Goal: Information Seeking & Learning: Learn about a topic

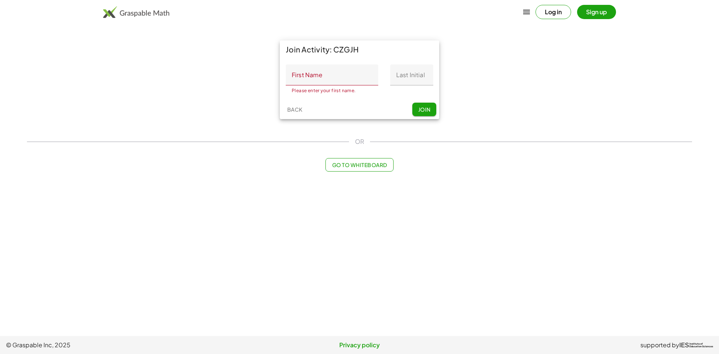
click at [555, 14] on button "Log in" at bounding box center [554, 12] width 36 height 14
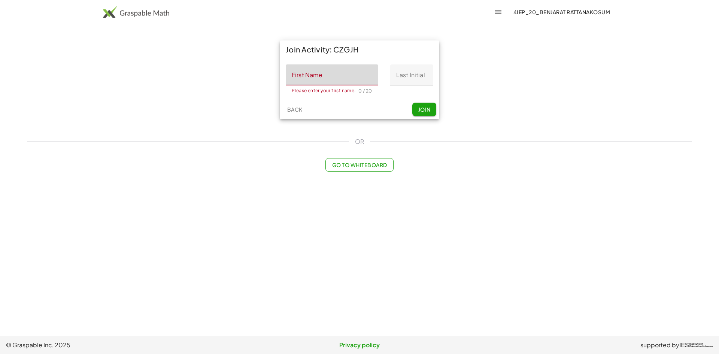
click at [331, 76] on input "First Name" at bounding box center [332, 74] width 93 height 21
type input "********"
click at [397, 79] on input "Last Initial" at bounding box center [411, 74] width 43 height 21
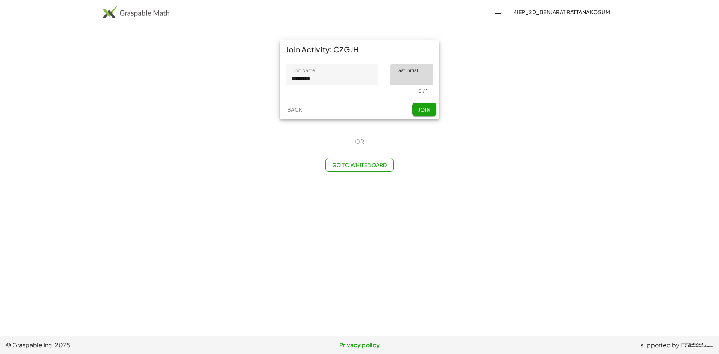
type input "*"
click at [422, 111] on span "Join" at bounding box center [424, 109] width 12 height 7
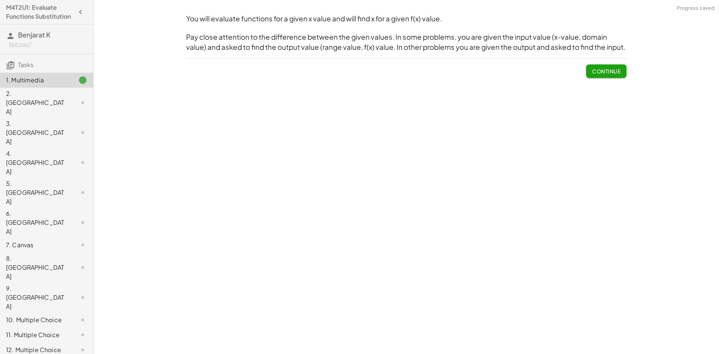
click at [594, 72] on span "Continue" at bounding box center [606, 71] width 28 height 7
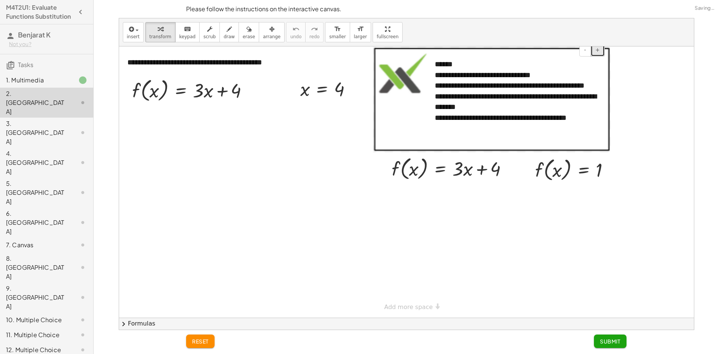
click at [593, 53] on button "+" at bounding box center [598, 50] width 14 height 13
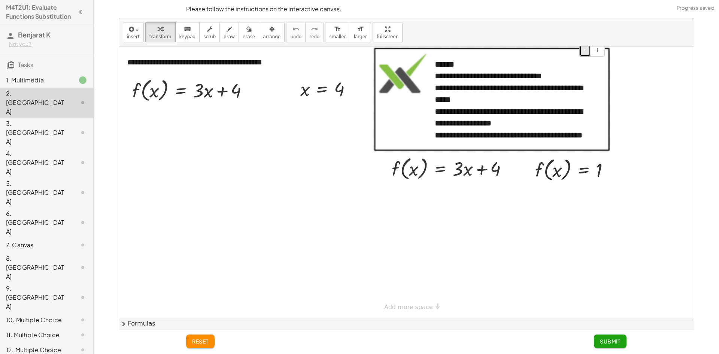
click at [586, 54] on button "-" at bounding box center [585, 50] width 12 height 13
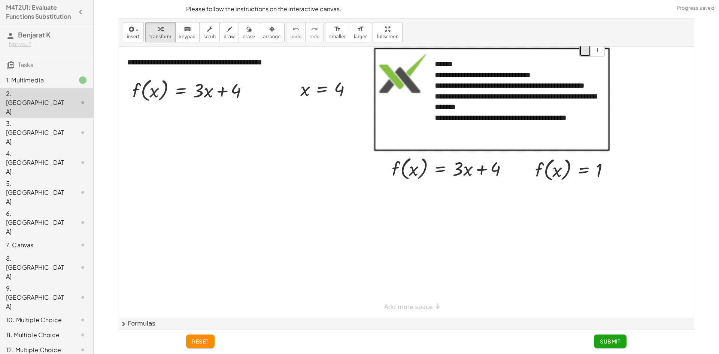
click at [583, 53] on button "-" at bounding box center [585, 50] width 12 height 13
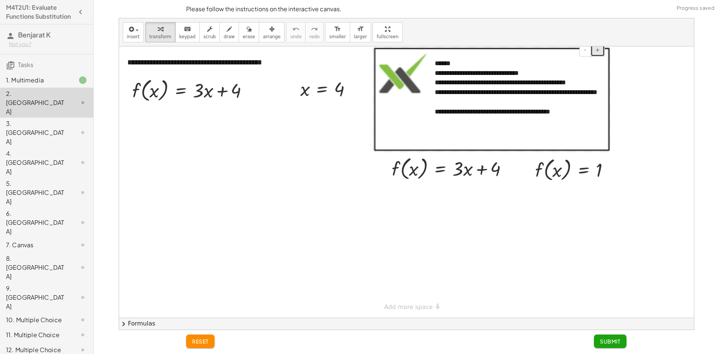
click at [595, 51] on button "+" at bounding box center [598, 50] width 14 height 13
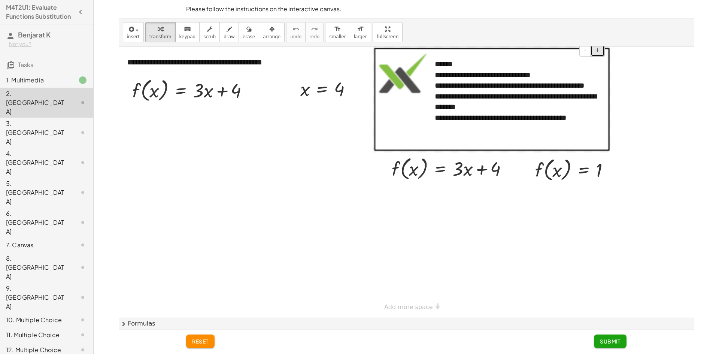
click at [595, 51] on button "+" at bounding box center [598, 50] width 14 height 13
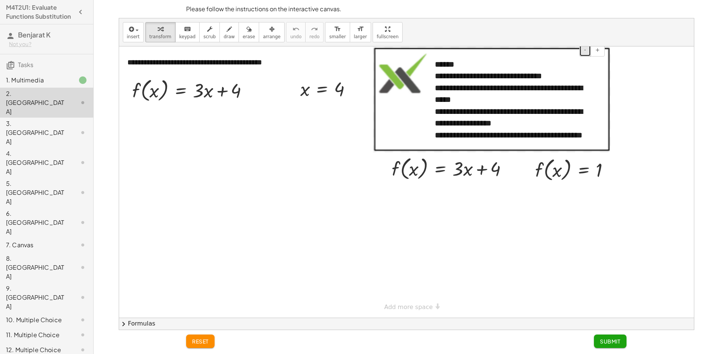
click at [586, 52] on span "-" at bounding box center [585, 50] width 2 height 6
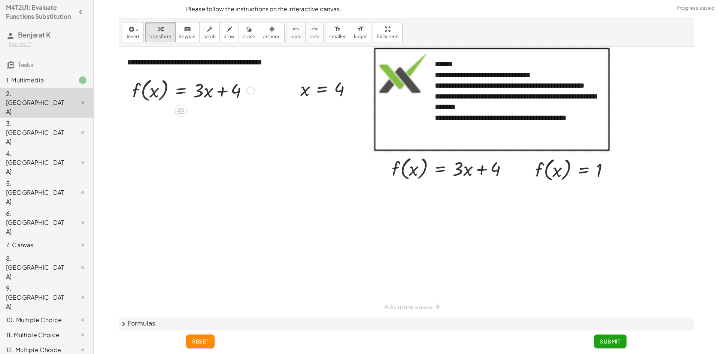
click at [183, 91] on div at bounding box center [193, 90] width 130 height 28
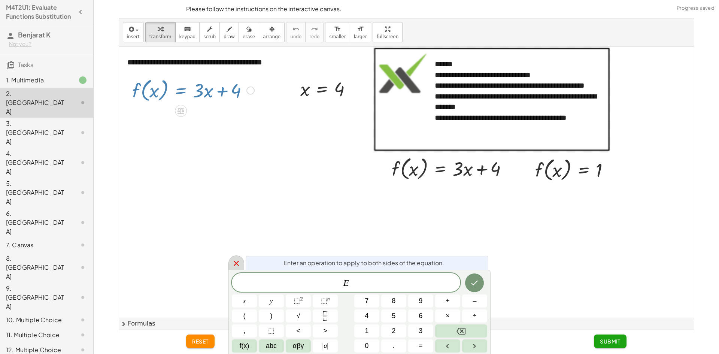
click at [238, 265] on icon at bounding box center [236, 263] width 5 height 5
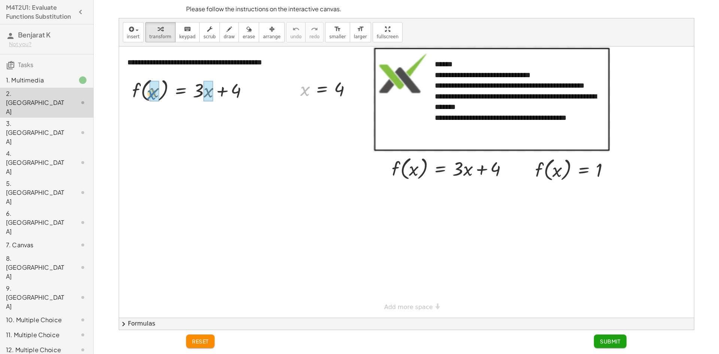
drag, startPoint x: 303, startPoint y: 92, endPoint x: 150, endPoint y: 96, distance: 153.6
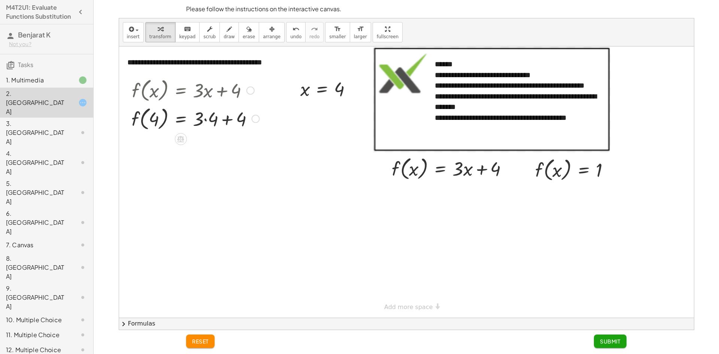
click at [204, 120] on div at bounding box center [196, 118] width 136 height 28
click at [218, 147] on div at bounding box center [196, 146] width 136 height 28
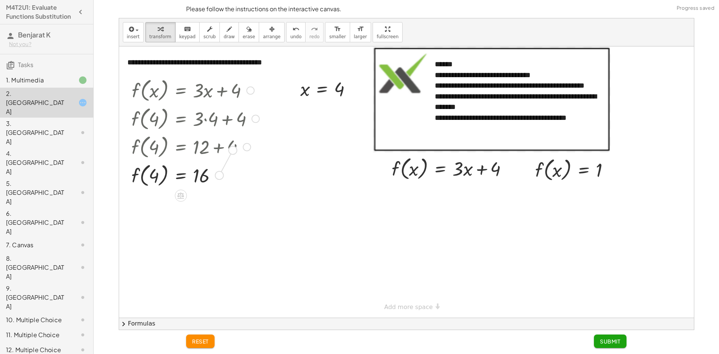
drag, startPoint x: 217, startPoint y: 173, endPoint x: 228, endPoint y: 158, distance: 18.4
click at [181, 91] on div "f ( , x ) = + · 3 · x + 4 f ( , 4 ) = + · 3 · 4 + 4 f ( , 4 ) = + 12 + 4 f ( , …" at bounding box center [181, 91] width 0 height 0
drag, startPoint x: 217, startPoint y: 175, endPoint x: 214, endPoint y: 142, distance: 33.1
click at [181, 146] on div "f ( , ) = 4 16" at bounding box center [181, 146] width 0 height 0
drag, startPoint x: 557, startPoint y: 173, endPoint x: 414, endPoint y: 172, distance: 143.1
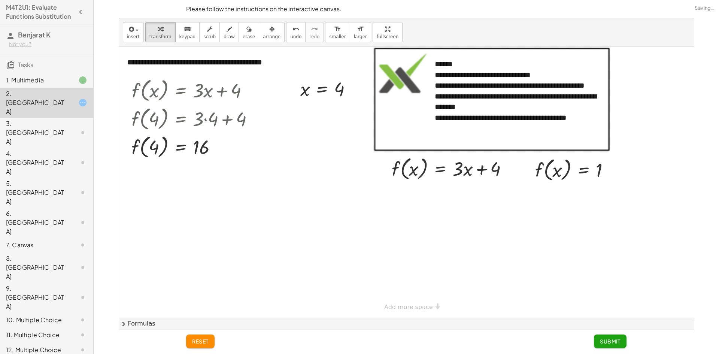
click at [537, 226] on div at bounding box center [406, 181] width 575 height 271
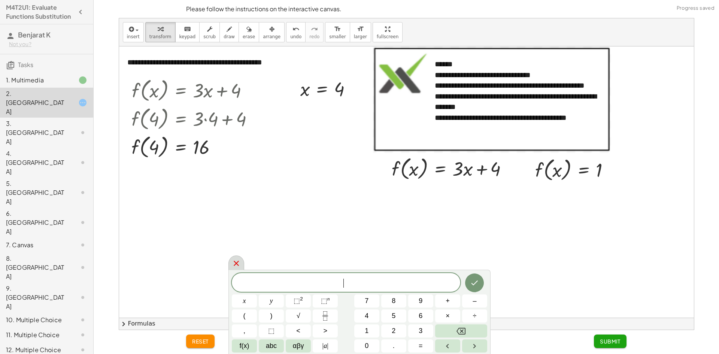
click at [233, 264] on icon at bounding box center [236, 263] width 9 height 9
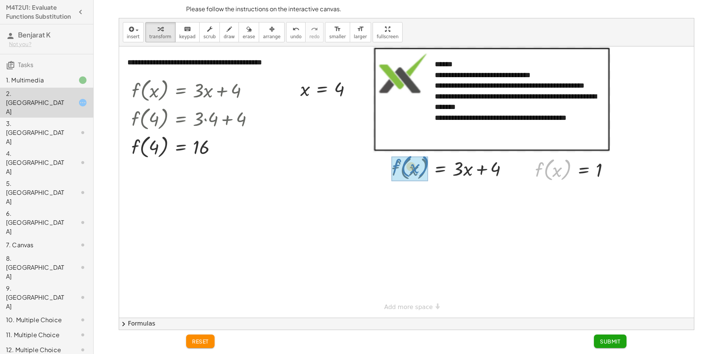
drag, startPoint x: 545, startPoint y: 171, endPoint x: 402, endPoint y: 167, distance: 142.4
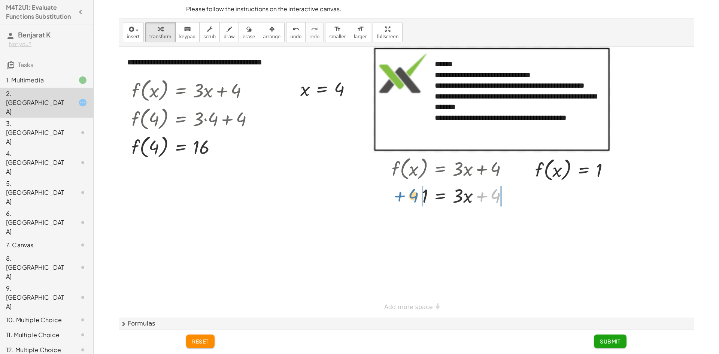
drag, startPoint x: 482, startPoint y: 198, endPoint x: 400, endPoint y: 198, distance: 82.0
click at [400, 198] on div at bounding box center [453, 194] width 130 height 25
drag, startPoint x: 387, startPoint y: 222, endPoint x: 419, endPoint y: 223, distance: 32.2
click at [419, 223] on div at bounding box center [457, 220] width 169 height 25
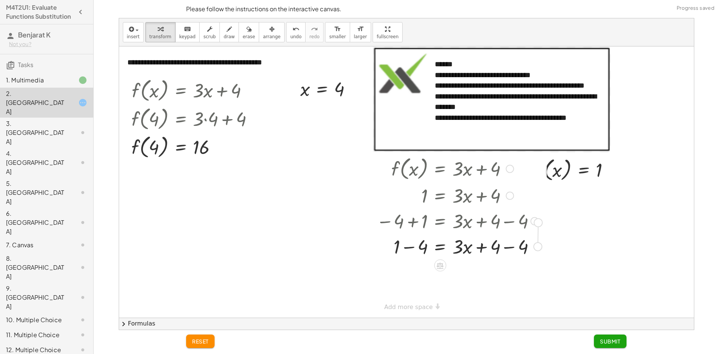
drag, startPoint x: 537, startPoint y: 245, endPoint x: 540, endPoint y: 225, distance: 20.5
click at [440, 169] on div "f ( , x ) = + · 3 · x + 4 1 = + · 3 · x + 4 − 4 + 1 = + · 3 · x + 4 − 4 = + · 3…" at bounding box center [440, 169] width 0 height 0
click at [531, 239] on div at bounding box center [459, 245] width 173 height 25
drag, startPoint x: 537, startPoint y: 247, endPoint x: 535, endPoint y: 220, distance: 27.1
click at [535, 220] on div at bounding box center [537, 223] width 8 height 8
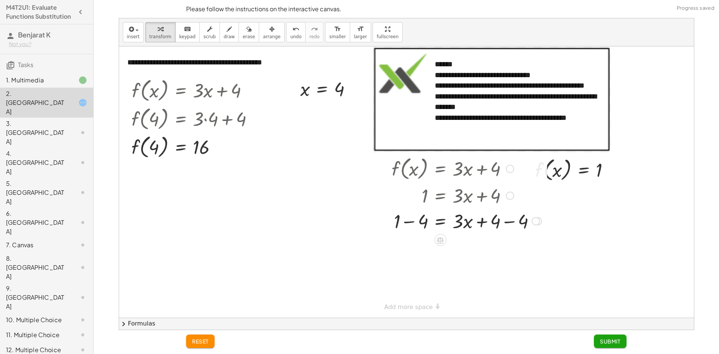
click at [509, 224] on div at bounding box center [466, 220] width 157 height 25
click at [412, 246] on div at bounding box center [466, 245] width 157 height 25
drag, startPoint x: 479, startPoint y: 271, endPoint x: 480, endPoint y: 245, distance: 26.6
click at [480, 245] on div at bounding box center [482, 249] width 8 height 8
drag, startPoint x: 459, startPoint y: 251, endPoint x: 438, endPoint y: 275, distance: 31.6
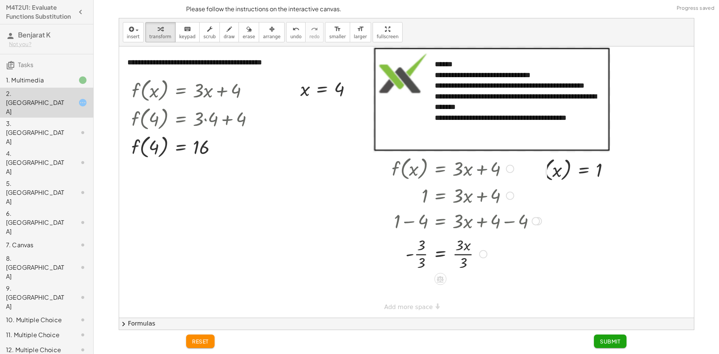
drag, startPoint x: 485, startPoint y: 276, endPoint x: 487, endPoint y: 251, distance: 25.6
click at [440, 254] on div "= · x - 3 · · 3 · 3 · 3" at bounding box center [440, 254] width 0 height 0
click at [459, 240] on div at bounding box center [466, 245] width 157 height 37
drag, startPoint x: 463, startPoint y: 255, endPoint x: 458, endPoint y: 247, distance: 9.5
drag, startPoint x: 421, startPoint y: 291, endPoint x: 419, endPoint y: 275, distance: 16.5
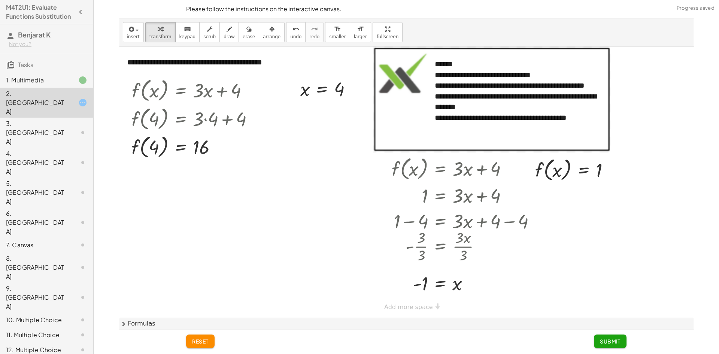
click at [610, 340] on span "Submit" at bounding box center [610, 341] width 21 height 7
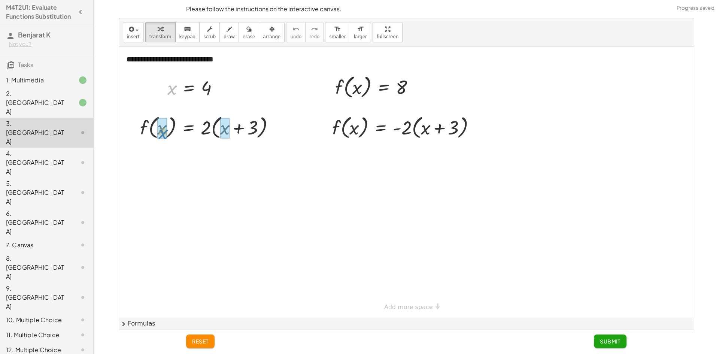
drag, startPoint x: 172, startPoint y: 90, endPoint x: 164, endPoint y: 131, distance: 42.1
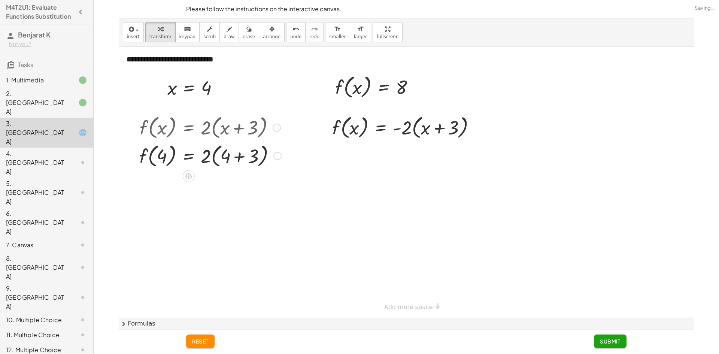
click at [228, 158] on div at bounding box center [210, 155] width 149 height 28
click at [237, 156] on div at bounding box center [210, 155] width 149 height 28
click at [209, 184] on div at bounding box center [210, 183] width 149 height 28
click at [214, 185] on div at bounding box center [210, 183] width 149 height 28
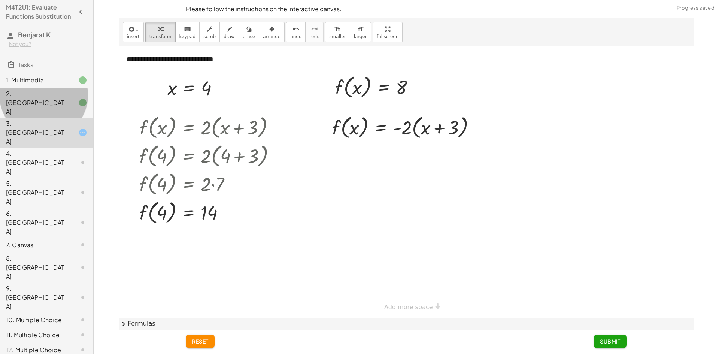
click at [78, 105] on icon at bounding box center [82, 102] width 9 height 9
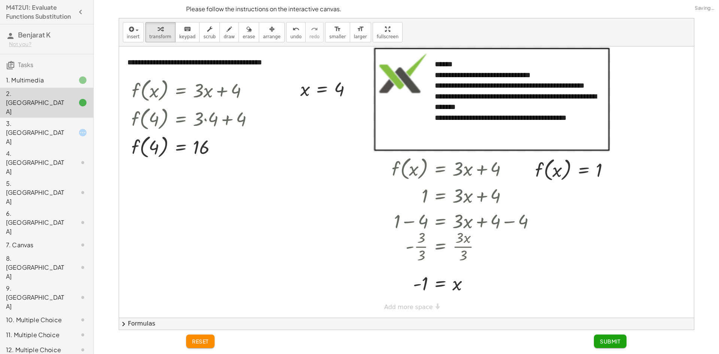
click at [71, 128] on div at bounding box center [76, 132] width 21 height 9
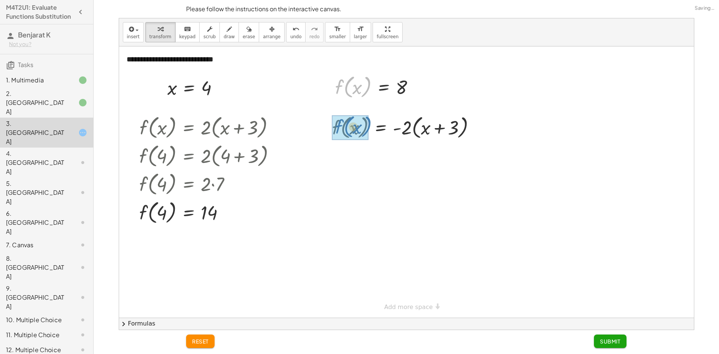
drag, startPoint x: 344, startPoint y: 89, endPoint x: 342, endPoint y: 129, distance: 39.7
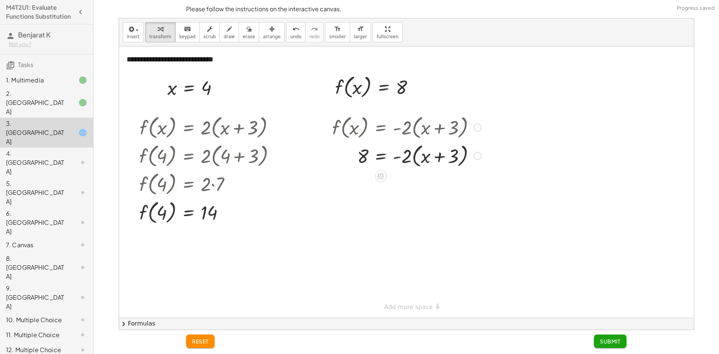
click at [439, 155] on div at bounding box center [406, 155] width 157 height 28
drag, startPoint x: 411, startPoint y: 157, endPoint x: 421, endPoint y: 158, distance: 9.7
click at [422, 158] on div at bounding box center [406, 155] width 157 height 28
drag, startPoint x: 415, startPoint y: 158, endPoint x: 424, endPoint y: 158, distance: 8.2
click at [424, 158] on div at bounding box center [406, 155] width 157 height 28
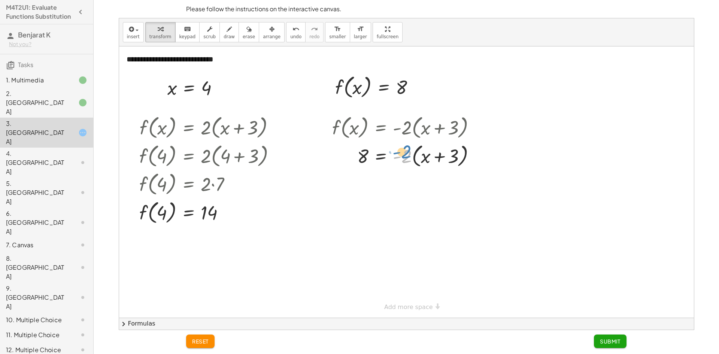
drag, startPoint x: 406, startPoint y: 157, endPoint x: 406, endPoint y: 152, distance: 4.1
click at [406, 152] on div at bounding box center [406, 155] width 157 height 28
drag, startPoint x: 447, startPoint y: 155, endPoint x: 458, endPoint y: 154, distance: 11.8
click at [454, 155] on div at bounding box center [406, 155] width 157 height 28
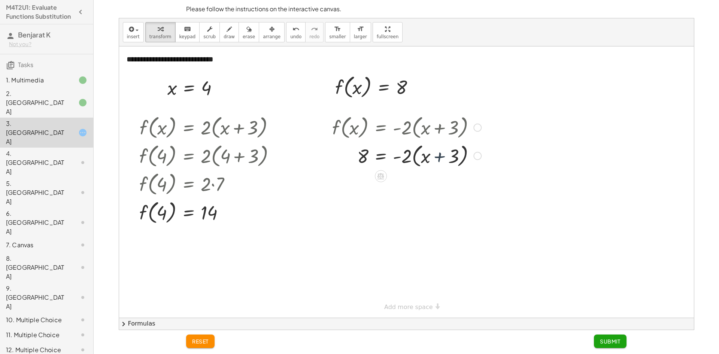
click at [460, 158] on div at bounding box center [406, 155] width 157 height 28
drag, startPoint x: 449, startPoint y: 170, endPoint x: 439, endPoint y: 156, distance: 16.6
click at [437, 157] on div at bounding box center [406, 155] width 157 height 28
drag, startPoint x: 401, startPoint y: 157, endPoint x: 412, endPoint y: 155, distance: 11.3
click at [411, 155] on div at bounding box center [406, 155] width 157 height 28
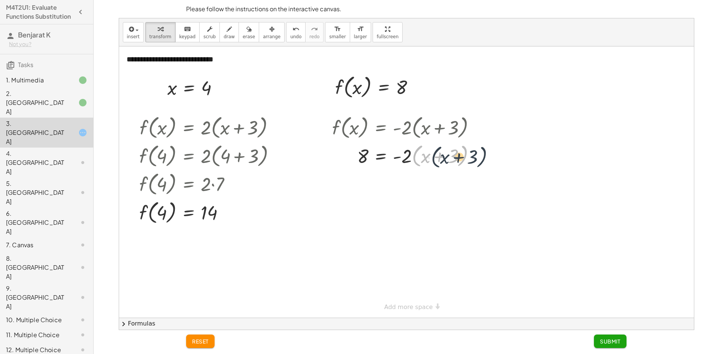
drag, startPoint x: 432, startPoint y: 158, endPoint x: 416, endPoint y: 155, distance: 15.9
click at [420, 156] on div at bounding box center [406, 155] width 157 height 28
drag, startPoint x: 406, startPoint y: 155, endPoint x: 380, endPoint y: 155, distance: 25.8
click at [380, 155] on div at bounding box center [406, 155] width 157 height 28
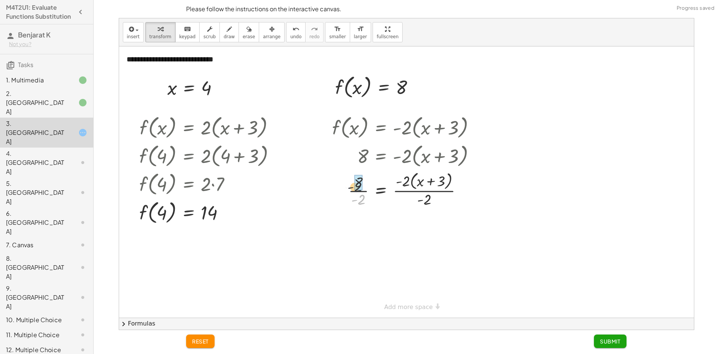
drag, startPoint x: 361, startPoint y: 196, endPoint x: 357, endPoint y: 181, distance: 15.5
drag, startPoint x: 402, startPoint y: 220, endPoint x: 430, endPoint y: 234, distance: 31.3
click at [430, 234] on div at bounding box center [406, 229] width 157 height 40
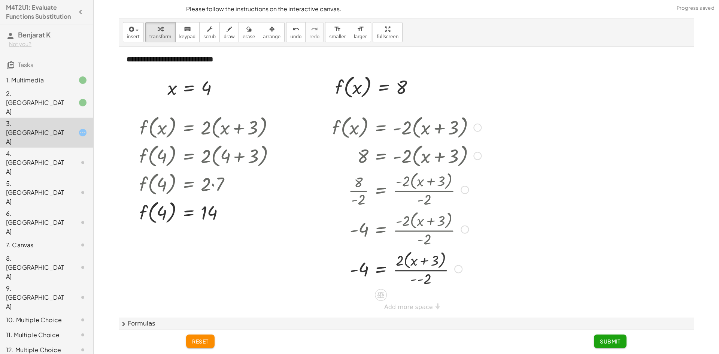
click at [427, 275] on div at bounding box center [406, 269] width 157 height 40
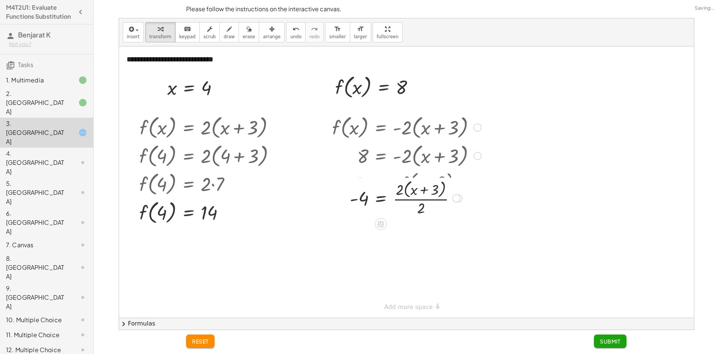
drag, startPoint x: 457, startPoint y: 270, endPoint x: 470, endPoint y: 196, distance: 75.3
click at [381, 198] on div "= · ( + x + 3 ) · 2 · 2 - 4" at bounding box center [381, 198] width 0 height 0
drag, startPoint x: 421, startPoint y: 201, endPoint x: 398, endPoint y: 187, distance: 26.3
drag, startPoint x: 439, startPoint y: 220, endPoint x: 445, endPoint y: 190, distance: 31.4
click at [443, 192] on div at bounding box center [440, 196] width 8 height 8
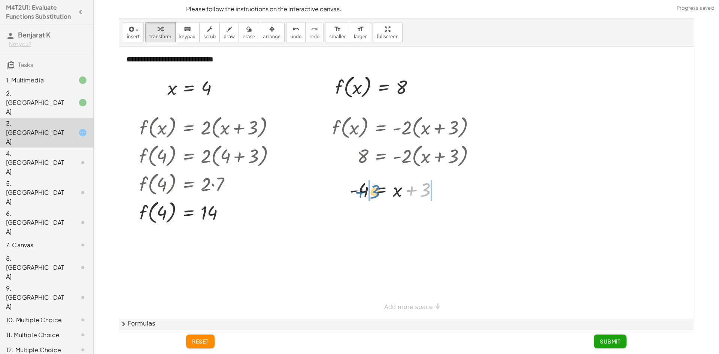
drag, startPoint x: 423, startPoint y: 193, endPoint x: 376, endPoint y: 194, distance: 46.8
click at [376, 195] on div at bounding box center [406, 188] width 157 height 25
click at [439, 215] on div at bounding box center [397, 214] width 176 height 25
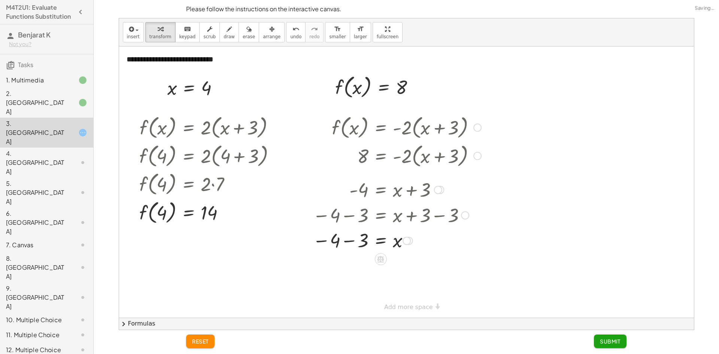
click at [350, 240] on div at bounding box center [397, 240] width 176 height 25
drag, startPoint x: 409, startPoint y: 264, endPoint x: 423, endPoint y: 209, distance: 57.2
click at [381, 212] on div "= x - 7" at bounding box center [381, 212] width 0 height 0
click at [79, 104] on icon at bounding box center [82, 102] width 9 height 9
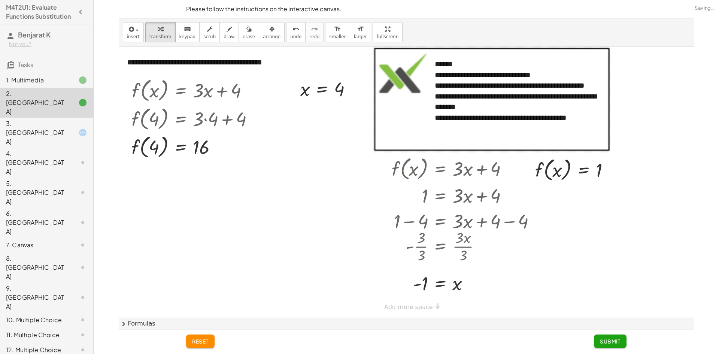
click at [79, 128] on icon at bounding box center [82, 132] width 9 height 9
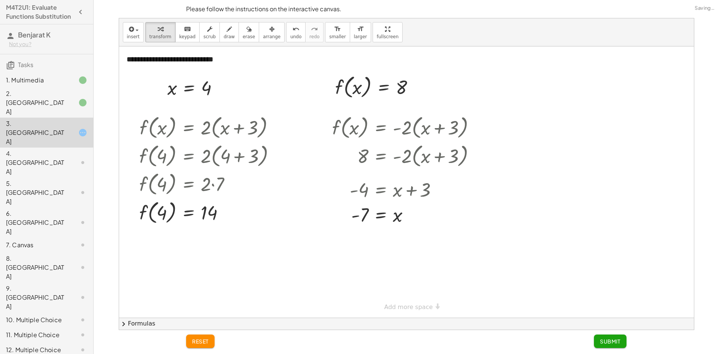
click at [620, 342] on span "Submit" at bounding box center [610, 341] width 21 height 7
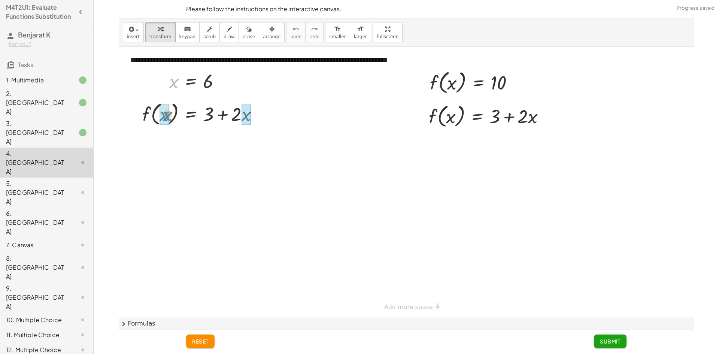
drag, startPoint x: 174, startPoint y: 82, endPoint x: 169, endPoint y: 115, distance: 33.4
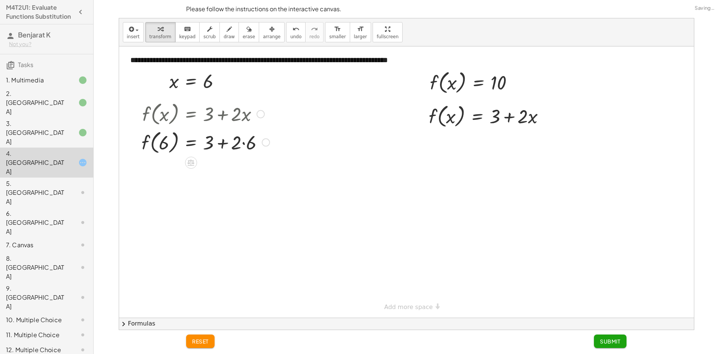
click at [243, 143] on div at bounding box center [206, 142] width 136 height 28
click at [219, 170] on div at bounding box center [206, 170] width 136 height 28
drag, startPoint x: 228, startPoint y: 197, endPoint x: 240, endPoint y: 172, distance: 27.5
click at [191, 177] on div "f ( , ) = 6 15" at bounding box center [191, 177] width 0 height 0
drag, startPoint x: 227, startPoint y: 171, endPoint x: 233, endPoint y: 203, distance: 32.8
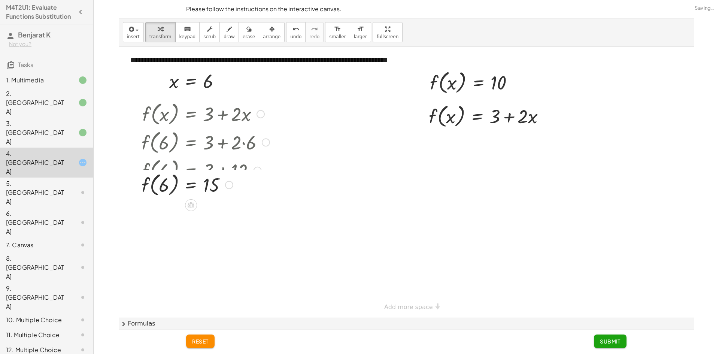
click at [191, 185] on div "f ( , ) = 6 15" at bounding box center [191, 185] width 0 height 0
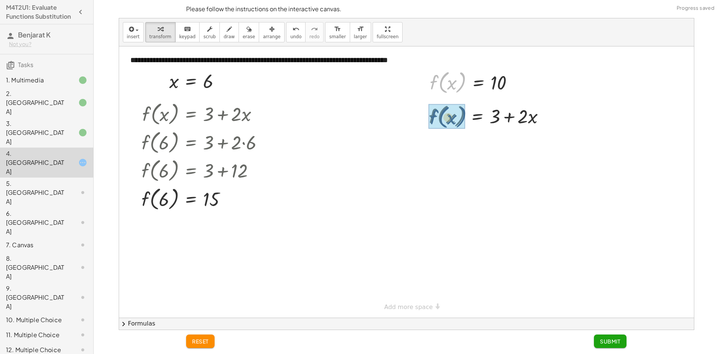
drag, startPoint x: 441, startPoint y: 89, endPoint x: 440, endPoint y: 124, distance: 34.8
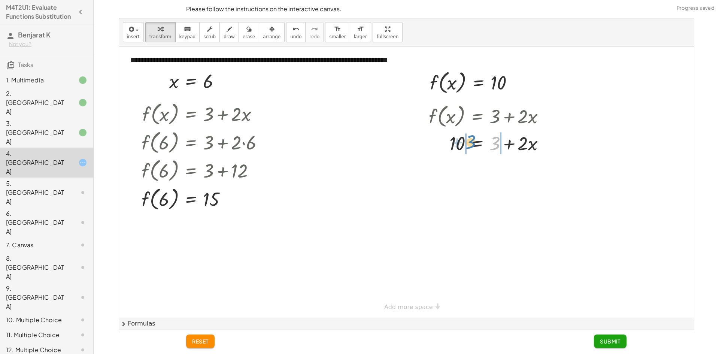
drag, startPoint x: 492, startPoint y: 142, endPoint x: 469, endPoint y: 139, distance: 23.3
click at [469, 139] on div at bounding box center [490, 142] width 130 height 25
click at [511, 170] on div at bounding box center [500, 167] width 165 height 25
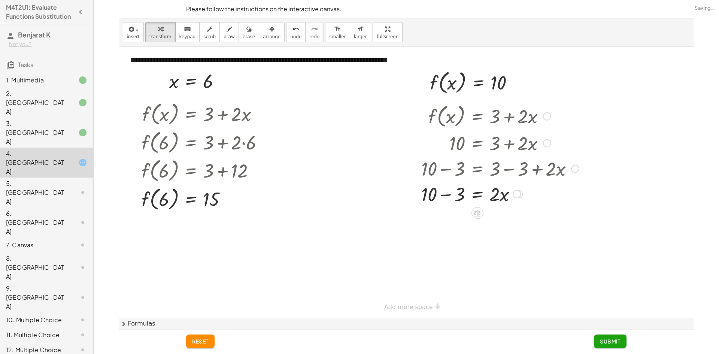
click at [446, 194] on div at bounding box center [500, 193] width 165 height 25
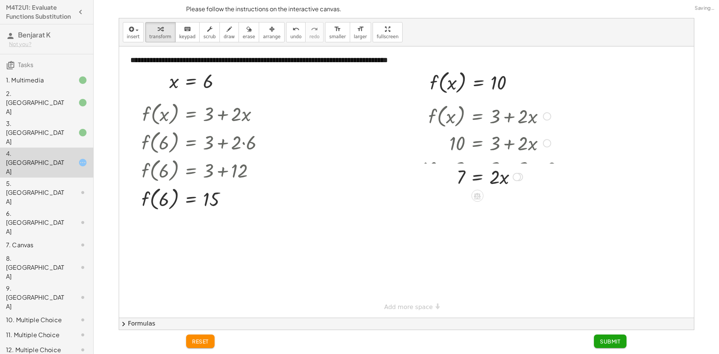
drag, startPoint x: 518, startPoint y: 218, endPoint x: 518, endPoint y: 172, distance: 46.1
click at [477, 177] on div "= · 2 · x 7" at bounding box center [477, 177] width 0 height 0
drag, startPoint x: 491, startPoint y: 171, endPoint x: 460, endPoint y: 189, distance: 36.2
drag, startPoint x: 501, startPoint y: 209, endPoint x: 495, endPoint y: 194, distance: 16.7
click at [461, 238] on div at bounding box center [490, 236] width 130 height 37
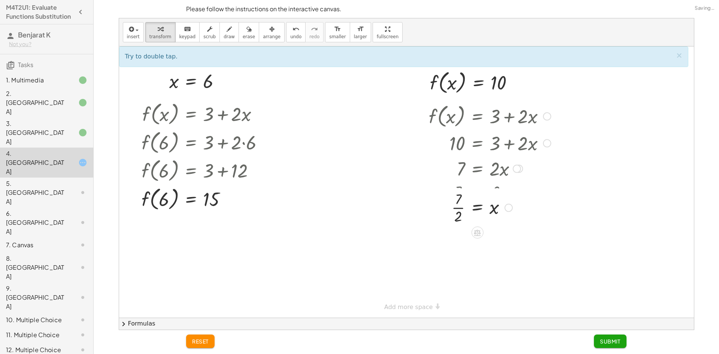
drag, startPoint x: 505, startPoint y: 238, endPoint x: 497, endPoint y: 208, distance: 31.2
click at [478, 208] on div "= x 7 · · 2" at bounding box center [478, 208] width 0 height 0
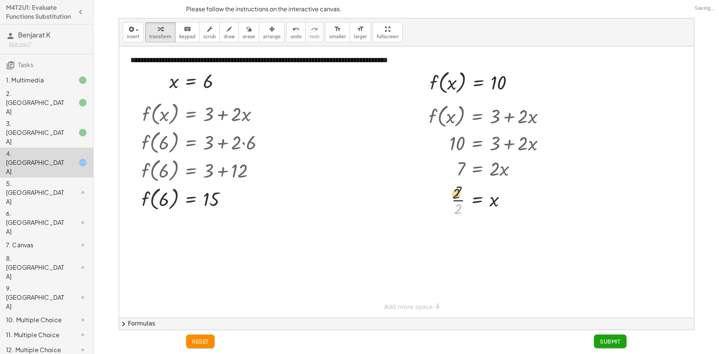
drag, startPoint x: 458, startPoint y: 210, endPoint x: 455, endPoint y: 189, distance: 20.7
click at [455, 189] on div at bounding box center [490, 199] width 130 height 37
drag, startPoint x: 457, startPoint y: 193, endPoint x: 455, endPoint y: 211, distance: 18.0
click at [457, 213] on div at bounding box center [490, 199] width 130 height 37
click at [455, 210] on div at bounding box center [490, 199] width 130 height 37
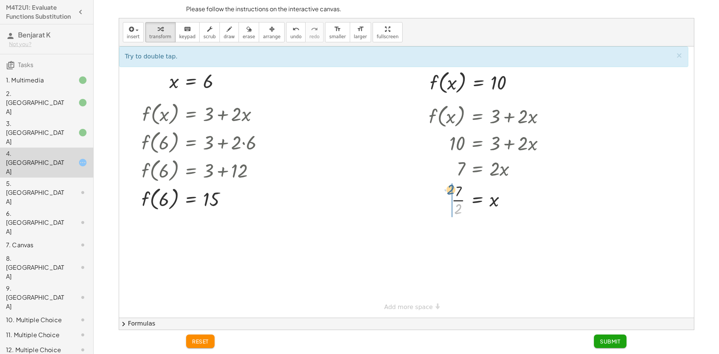
drag, startPoint x: 459, startPoint y: 210, endPoint x: 451, endPoint y: 191, distance: 20.7
click at [454, 237] on div at bounding box center [490, 236] width 130 height 37
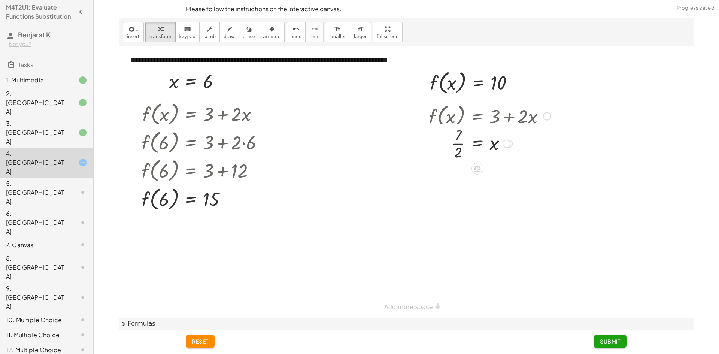
drag, startPoint x: 507, startPoint y: 276, endPoint x: 520, endPoint y: 112, distance: 164.2
click at [478, 144] on div "= x 7 2 · ·" at bounding box center [478, 144] width 0 height 0
drag, startPoint x: 506, startPoint y: 143, endPoint x: 520, endPoint y: 108, distance: 38.0
click at [520, 108] on div "**********" at bounding box center [406, 181] width 575 height 271
drag, startPoint x: 506, startPoint y: 117, endPoint x: 500, endPoint y: 182, distance: 65.5
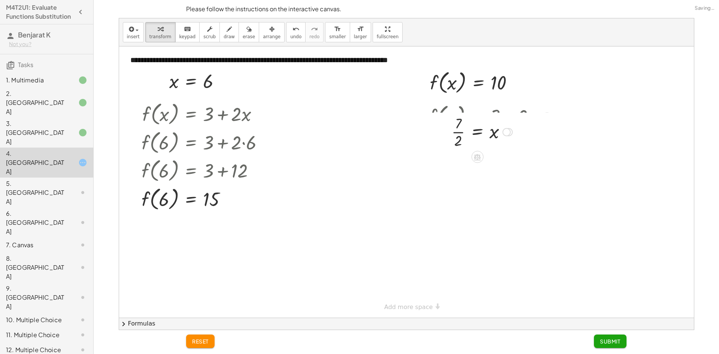
click at [478, 132] on div "= x 7 2 · ·" at bounding box center [478, 132] width 0 height 0
drag, startPoint x: 507, startPoint y: 180, endPoint x: 513, endPoint y: 148, distance: 32.5
click at [478, 155] on div "= x 7 2 · ·" at bounding box center [478, 155] width 0 height 0
drag, startPoint x: 511, startPoint y: 143, endPoint x: 520, endPoint y: 198, distance: 56.2
click at [477, 185] on div "= x 7 2 · ·" at bounding box center [477, 185] width 0 height 0
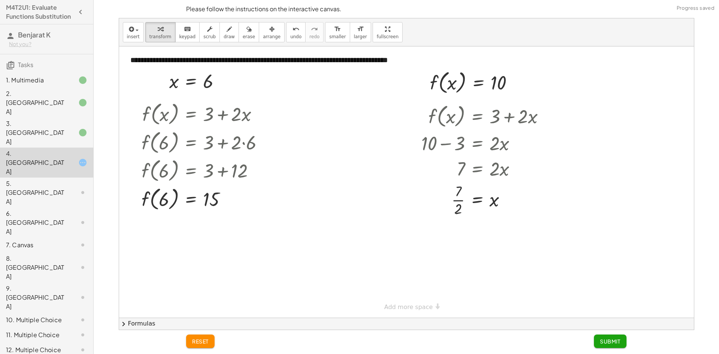
click at [600, 342] on span "Submit" at bounding box center [610, 341] width 21 height 7
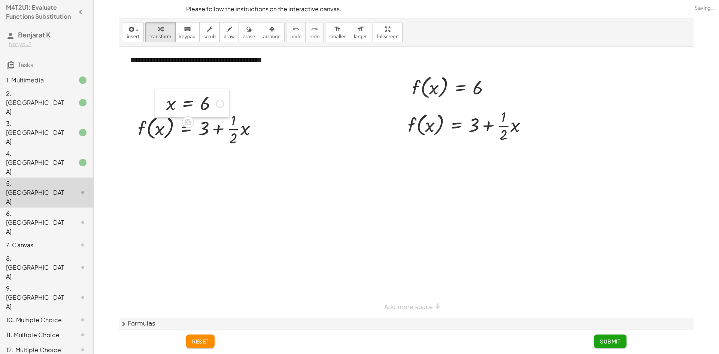
drag, startPoint x: 166, startPoint y: 95, endPoint x: 166, endPoint y: 103, distance: 7.9
click at [166, 103] on div at bounding box center [160, 103] width 11 height 28
drag, startPoint x: 170, startPoint y: 101, endPoint x: 164, endPoint y: 135, distance: 34.0
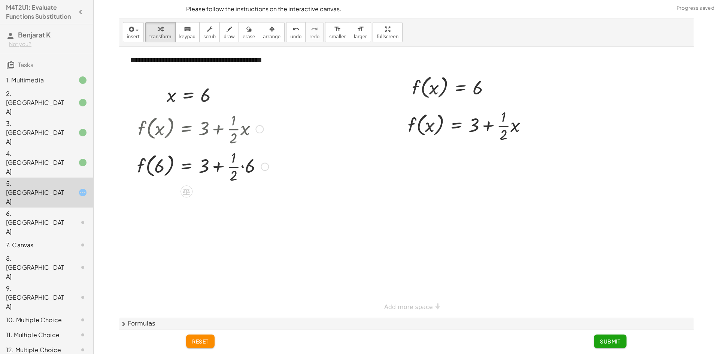
click at [242, 166] on div at bounding box center [202, 165] width 139 height 37
drag, startPoint x: 233, startPoint y: 213, endPoint x: 232, endPoint y: 198, distance: 15.0
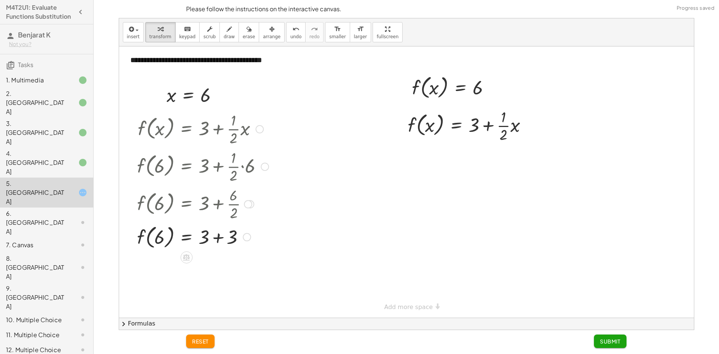
click at [219, 238] on div at bounding box center [202, 236] width 139 height 28
drag, startPoint x: 219, startPoint y: 264, endPoint x: 222, endPoint y: 261, distance: 4.2
click at [187, 251] on div "f ( , ) = 6 6" at bounding box center [187, 251] width 0 height 0
drag, startPoint x: 247, startPoint y: 243, endPoint x: 248, endPoint y: 209, distance: 34.8
click at [248, 209] on div at bounding box center [250, 210] width 8 height 8
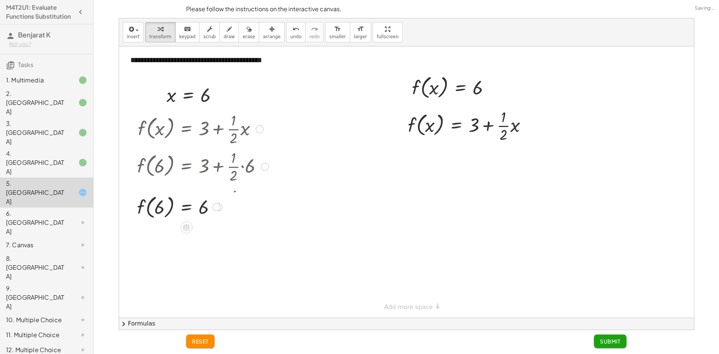
drag, startPoint x: 216, startPoint y: 241, endPoint x: 220, endPoint y: 208, distance: 32.8
click at [220, 208] on div at bounding box center [216, 207] width 8 height 8
drag, startPoint x: 422, startPoint y: 88, endPoint x: 421, endPoint y: 124, distance: 36.4
drag, startPoint x: 474, startPoint y: 163, endPoint x: 445, endPoint y: 164, distance: 28.8
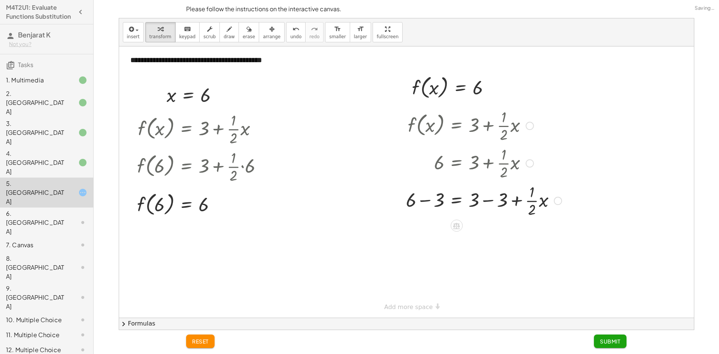
drag, startPoint x: 425, startPoint y: 201, endPoint x: 443, endPoint y: 200, distance: 18.8
click at [427, 201] on div at bounding box center [483, 199] width 163 height 37
click at [487, 200] on div at bounding box center [484, 199] width 161 height 37
click at [478, 246] on div at bounding box center [483, 237] width 163 height 37
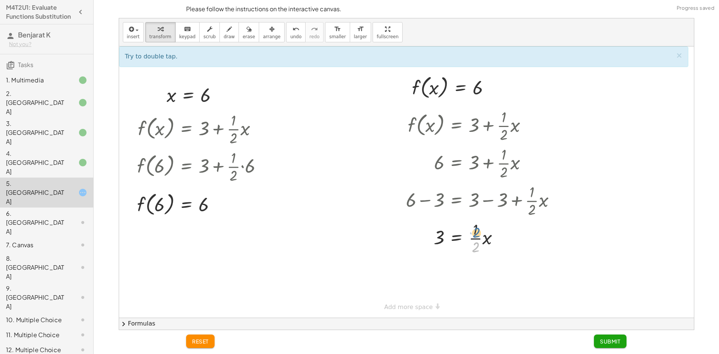
drag, startPoint x: 477, startPoint y: 245, endPoint x: 478, endPoint y: 229, distance: 16.1
click at [478, 229] on div at bounding box center [483, 237] width 163 height 37
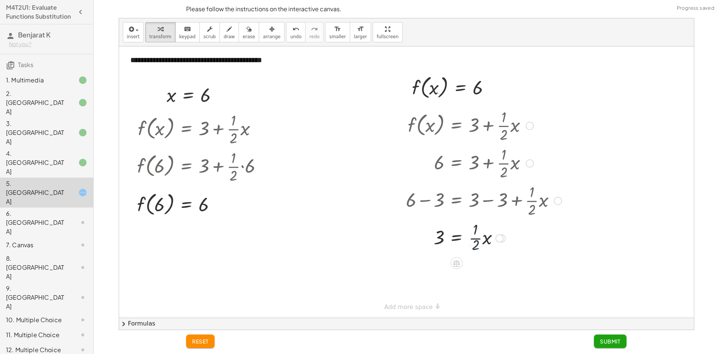
click at [484, 238] on div at bounding box center [483, 237] width 163 height 37
drag, startPoint x: 493, startPoint y: 275, endPoint x: 494, endPoint y: 234, distance: 40.1
click at [457, 238] on div "= · 2 · x 3" at bounding box center [457, 238] width 0 height 0
drag, startPoint x: 474, startPoint y: 251, endPoint x: 448, endPoint y: 238, distance: 28.5
click at [448, 238] on div at bounding box center [483, 237] width 163 height 37
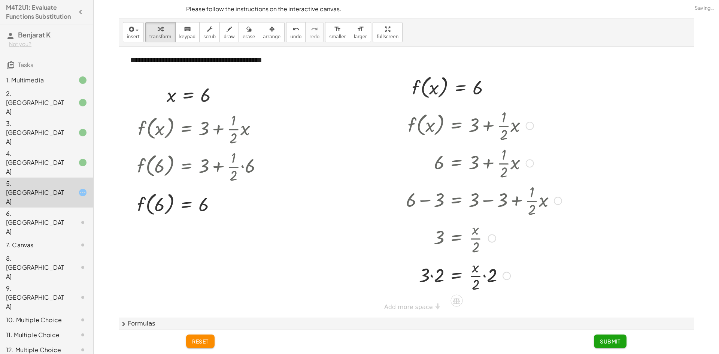
click at [437, 273] on div at bounding box center [483, 275] width 163 height 37
drag, startPoint x: 492, startPoint y: 282, endPoint x: 493, endPoint y: 275, distance: 6.4
click at [600, 338] on span "Submit" at bounding box center [610, 341] width 21 height 7
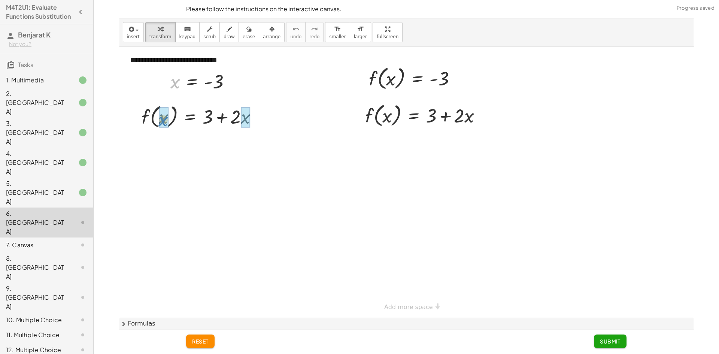
drag, startPoint x: 175, startPoint y: 85, endPoint x: 163, endPoint y: 121, distance: 37.9
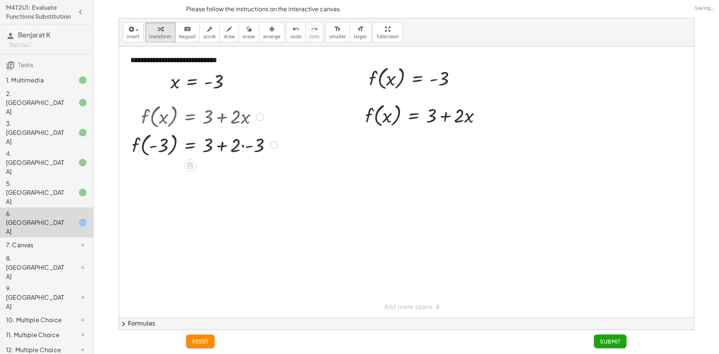
click at [250, 146] on div at bounding box center [204, 144] width 153 height 28
click at [231, 173] on div at bounding box center [204, 172] width 153 height 28
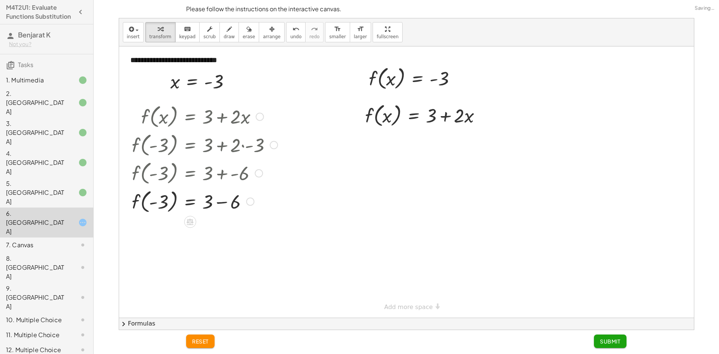
click at [221, 204] on div at bounding box center [204, 201] width 153 height 28
drag, startPoint x: 153, startPoint y: 231, endPoint x: 143, endPoint y: 228, distance: 9.6
click at [148, 228] on div at bounding box center [204, 229] width 153 height 28
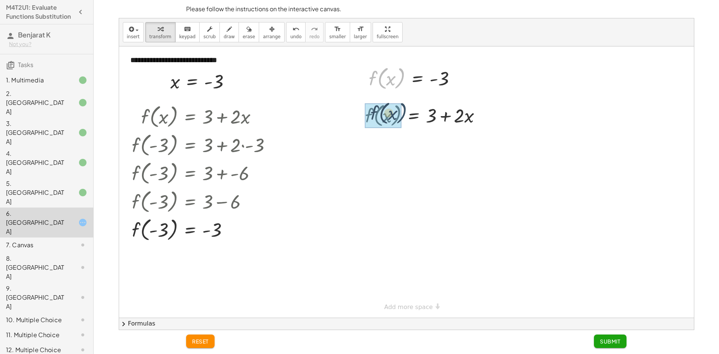
drag, startPoint x: 379, startPoint y: 83, endPoint x: 381, endPoint y: 119, distance: 36.4
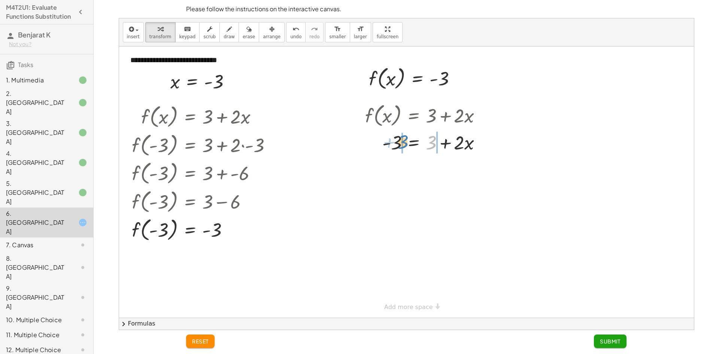
drag, startPoint x: 431, startPoint y: 144, endPoint x: 406, endPoint y: 143, distance: 25.9
click at [406, 143] on div at bounding box center [426, 141] width 130 height 25
click at [383, 169] on div at bounding box center [429, 167] width 175 height 25
click at [440, 169] on div at bounding box center [440, 167] width 158 height 25
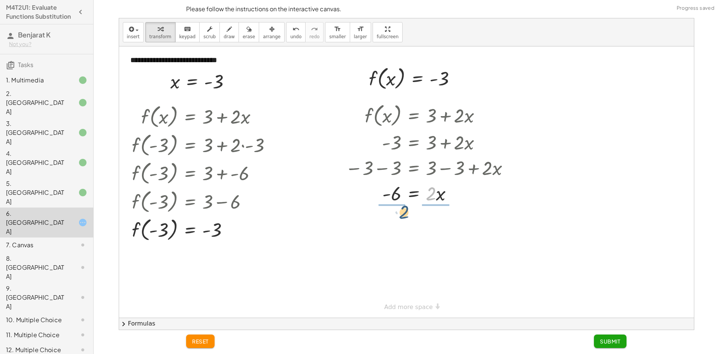
drag, startPoint x: 431, startPoint y: 193, endPoint x: 404, endPoint y: 212, distance: 33.1
drag, startPoint x: 393, startPoint y: 230, endPoint x: 392, endPoint y: 213, distance: 16.1
drag, startPoint x: 436, startPoint y: 270, endPoint x: 428, endPoint y: 252, distance: 19.1
click at [428, 252] on div at bounding box center [429, 261] width 175 height 37
drag, startPoint x: 457, startPoint y: 224, endPoint x: 463, endPoint y: 198, distance: 27.3
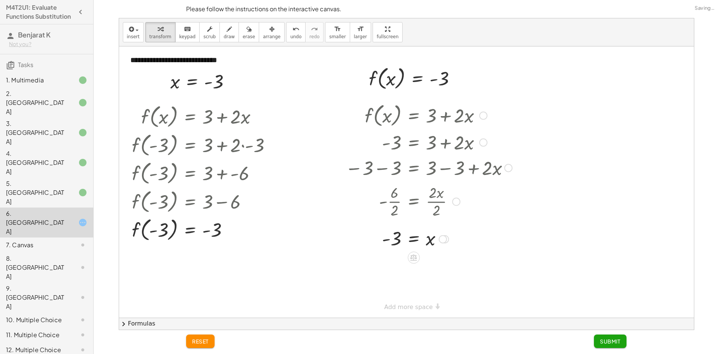
click at [413, 202] on div "- · 6 · 2 = · 2 · x · 2" at bounding box center [413, 202] width 0 height 0
click at [613, 338] on span "Submit" at bounding box center [610, 341] width 21 height 7
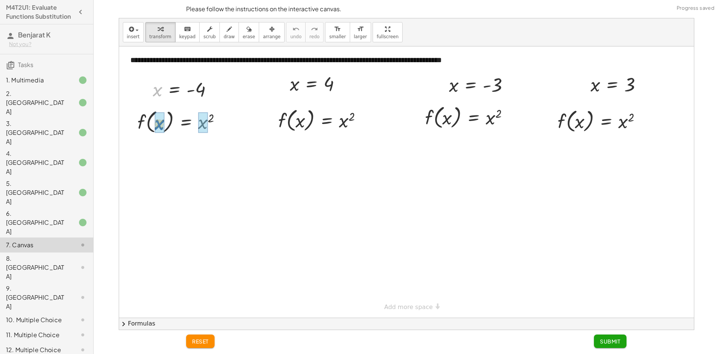
drag, startPoint x: 154, startPoint y: 96, endPoint x: 154, endPoint y: 131, distance: 36.0
click at [154, 131] on div "**********" at bounding box center [406, 181] width 575 height 271
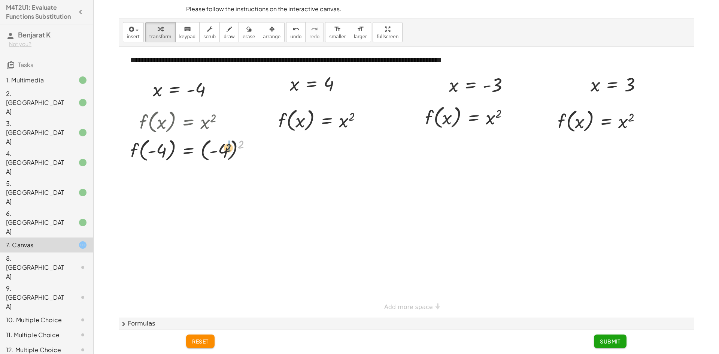
drag, startPoint x: 240, startPoint y: 143, endPoint x: 226, endPoint y: 146, distance: 14.9
click at [226, 146] on div at bounding box center [194, 150] width 134 height 28
click at [207, 181] on div at bounding box center [194, 178] width 134 height 28
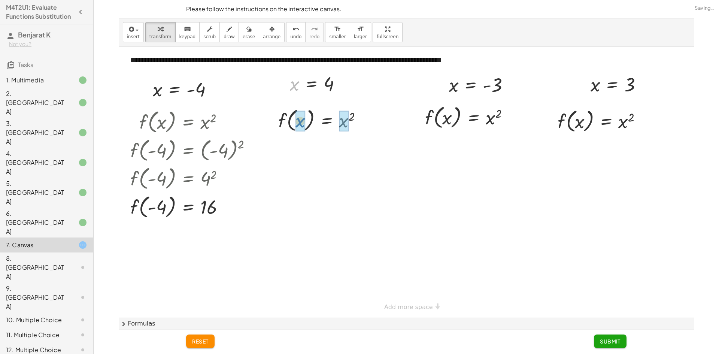
drag, startPoint x: 296, startPoint y: 90, endPoint x: 302, endPoint y: 128, distance: 38.4
click at [349, 145] on div at bounding box center [323, 148] width 98 height 28
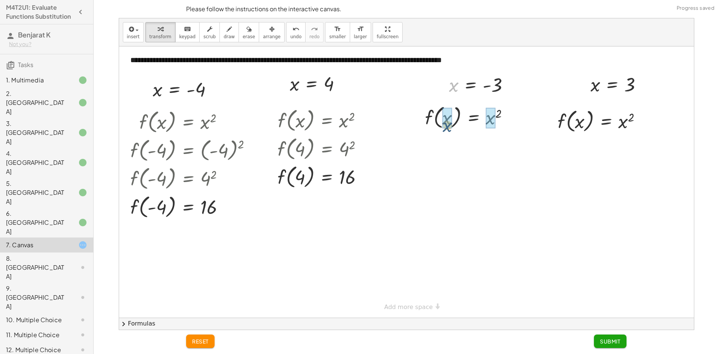
drag, startPoint x: 451, startPoint y: 88, endPoint x: 444, endPoint y: 130, distance: 41.8
drag, startPoint x: 526, startPoint y: 111, endPoint x: 508, endPoint y: 120, distance: 20.1
click at [508, 120] on div at bounding box center [479, 117] width 135 height 28
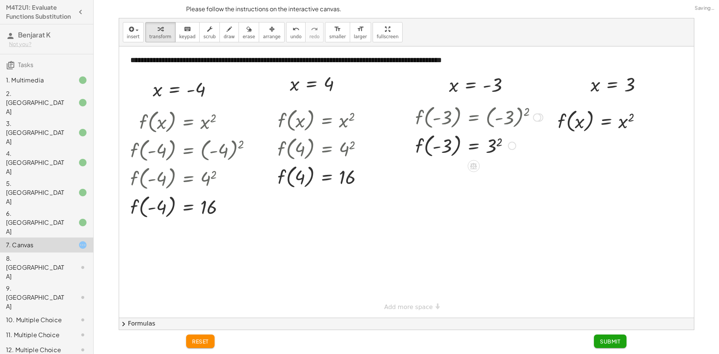
click at [491, 145] on div at bounding box center [479, 145] width 135 height 28
drag, startPoint x: 594, startPoint y: 91, endPoint x: 580, endPoint y: 138, distance: 49.0
drag, startPoint x: 624, startPoint y: 122, endPoint x: 619, endPoint y: 130, distance: 9.2
click at [624, 122] on div at bounding box center [602, 120] width 99 height 28
click at [612, 338] on span "Submit" at bounding box center [610, 341] width 21 height 7
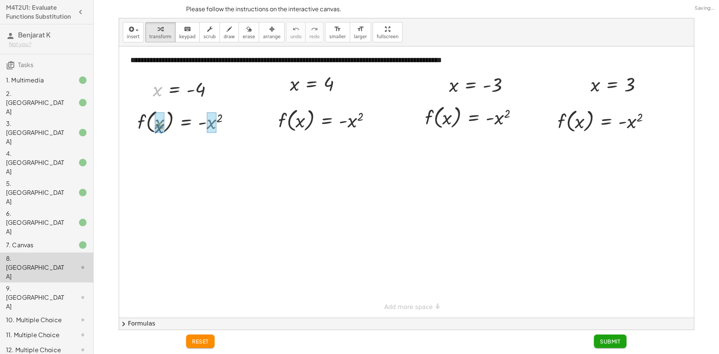
drag, startPoint x: 160, startPoint y: 93, endPoint x: 162, endPoint y: 131, distance: 37.5
click at [224, 124] on div at bounding box center [198, 121] width 143 height 28
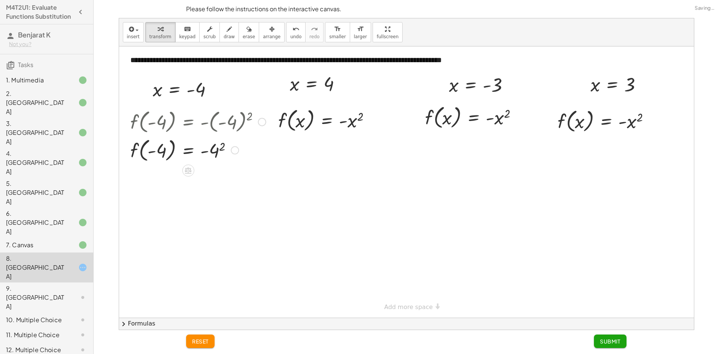
click at [217, 150] on div at bounding box center [198, 150] width 143 height 28
click at [204, 178] on div at bounding box center [198, 178] width 143 height 28
drag, startPoint x: 292, startPoint y: 90, endPoint x: 300, endPoint y: 126, distance: 37.4
click at [351, 122] on div at bounding box center [327, 120] width 107 height 28
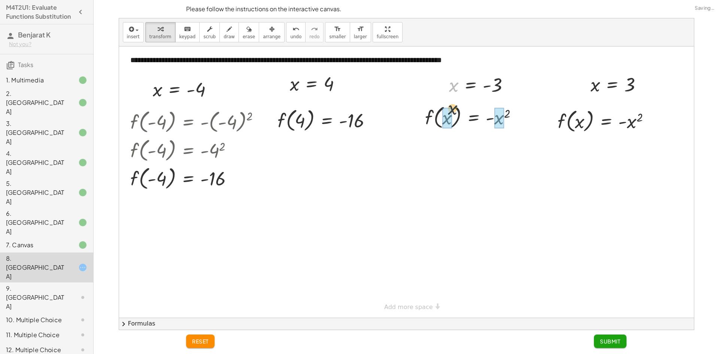
drag, startPoint x: 451, startPoint y: 116, endPoint x: 451, endPoint y: 124, distance: 8.6
click at [501, 123] on div at bounding box center [484, 117] width 144 height 28
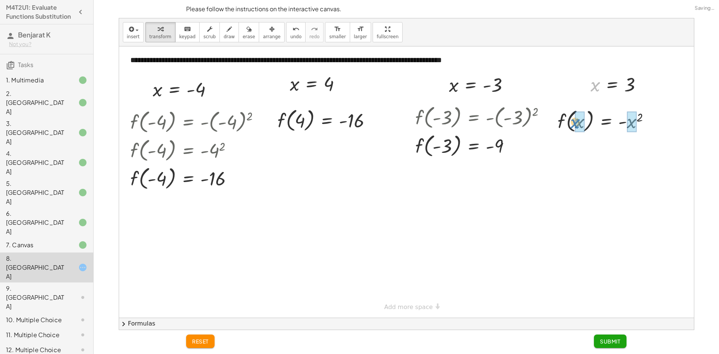
drag, startPoint x: 594, startPoint y: 89, endPoint x: 579, endPoint y: 126, distance: 39.5
click at [623, 123] on div at bounding box center [607, 120] width 108 height 28
click at [631, 121] on div at bounding box center [607, 120] width 108 height 28
click at [607, 341] on span "Submit" at bounding box center [610, 341] width 21 height 7
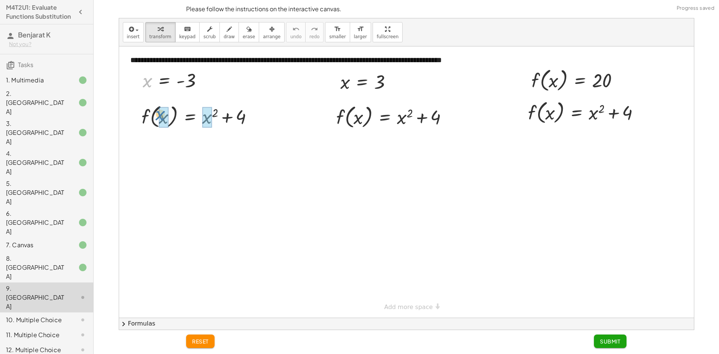
drag, startPoint x: 143, startPoint y: 86, endPoint x: 157, endPoint y: 121, distance: 36.9
click at [157, 121] on div "**********" at bounding box center [406, 181] width 575 height 271
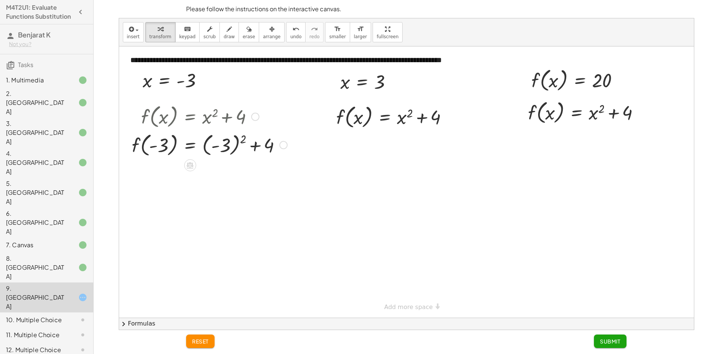
click at [243, 137] on div at bounding box center [209, 144] width 163 height 28
click at [218, 176] on div at bounding box center [209, 172] width 163 height 28
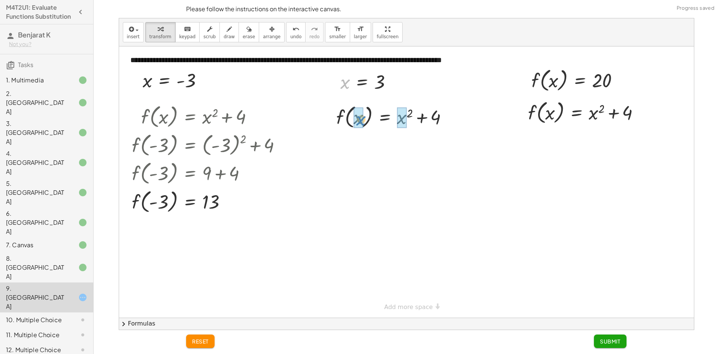
drag, startPoint x: 346, startPoint y: 85, endPoint x: 362, endPoint y: 123, distance: 41.1
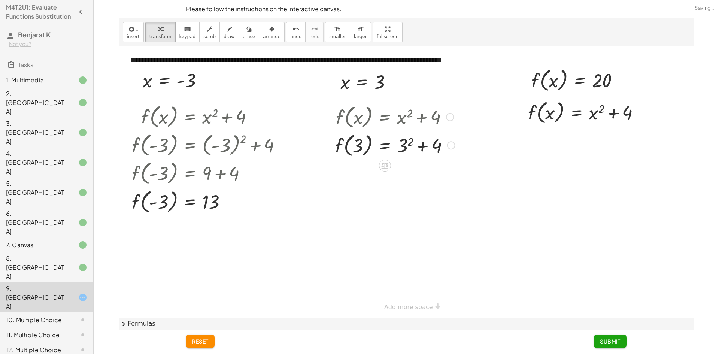
click at [407, 141] on div at bounding box center [394, 145] width 127 height 28
click at [413, 149] on div at bounding box center [394, 145] width 127 height 28
click at [416, 169] on div at bounding box center [394, 173] width 127 height 28
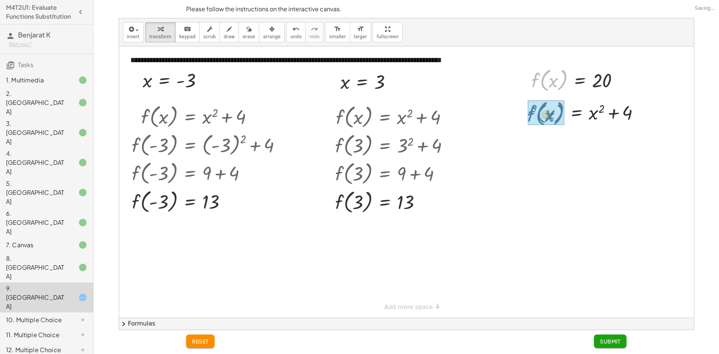
drag, startPoint x: 540, startPoint y: 83, endPoint x: 539, endPoint y: 115, distance: 31.9
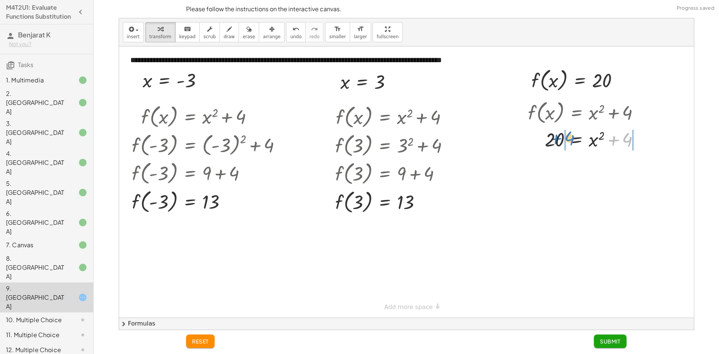
drag, startPoint x: 610, startPoint y: 139, endPoint x: 554, endPoint y: 137, distance: 56.2
click at [554, 137] on div at bounding box center [586, 138] width 125 height 25
drag, startPoint x: 546, startPoint y: 163, endPoint x: 559, endPoint y: 158, distance: 14.0
click at [546, 163] on div at bounding box center [595, 164] width 164 height 25
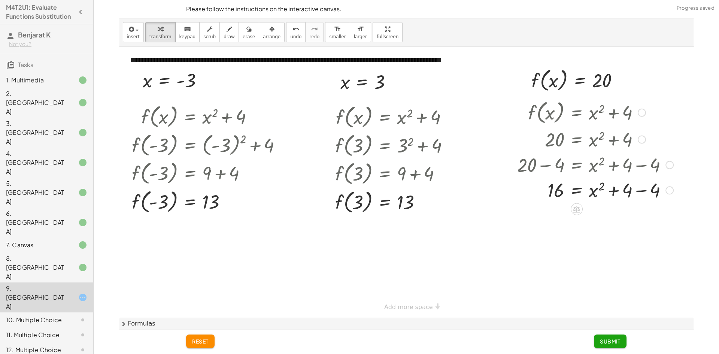
click at [577, 113] on div "f ( , x ) = + x 2 + 4 20 = + x 2 + 4 + 20 − 4 = + x 2 + 4 − 4 = + x 2 + 4 − 4 16" at bounding box center [577, 113] width 0 height 0
click at [594, 194] on div at bounding box center [595, 190] width 164 height 25
click at [599, 187] on div at bounding box center [595, 190] width 164 height 25
drag, startPoint x: 600, startPoint y: 187, endPoint x: 560, endPoint y: 191, distance: 40.2
click at [544, 212] on div at bounding box center [595, 215] width 164 height 27
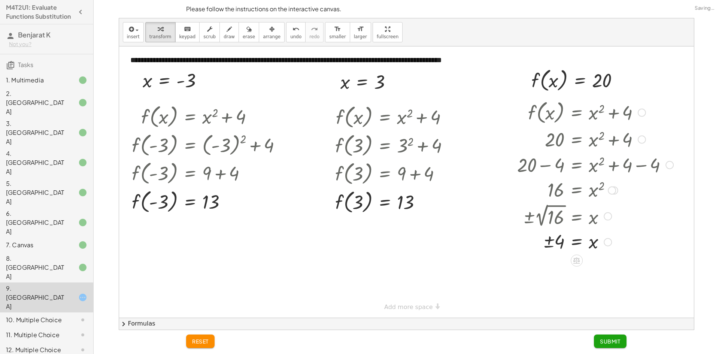
click at [548, 242] on div at bounding box center [595, 241] width 164 height 25
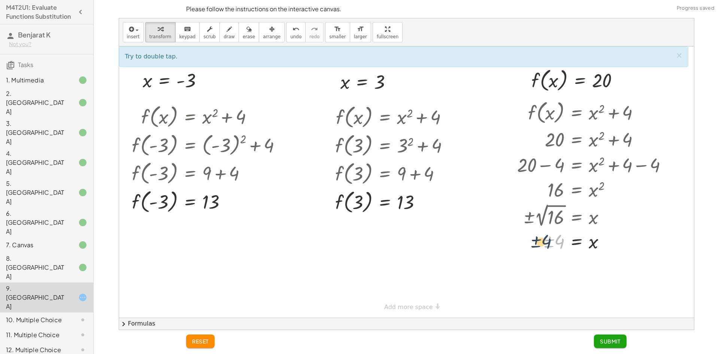
drag, startPoint x: 560, startPoint y: 239, endPoint x: 547, endPoint y: 239, distance: 13.1
click at [547, 239] on div at bounding box center [595, 241] width 164 height 25
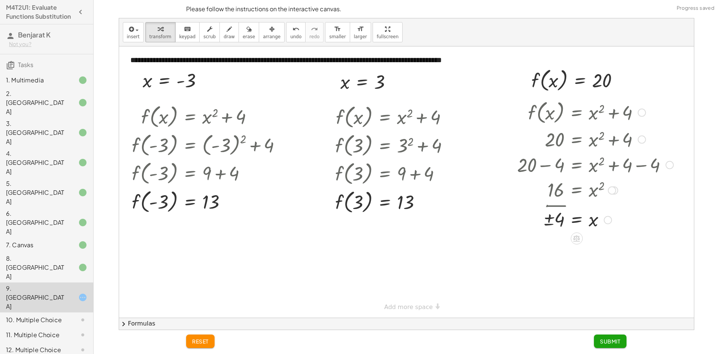
drag, startPoint x: 605, startPoint y: 239, endPoint x: 602, endPoint y: 214, distance: 25.3
click at [577, 220] on div "= x ± 4" at bounding box center [577, 220] width 0 height 0
drag, startPoint x: 609, startPoint y: 190, endPoint x: 610, endPoint y: 194, distance: 4.5
click at [610, 194] on div at bounding box center [612, 192] width 8 height 8
click at [193, 341] on span "reset" at bounding box center [200, 341] width 16 height 7
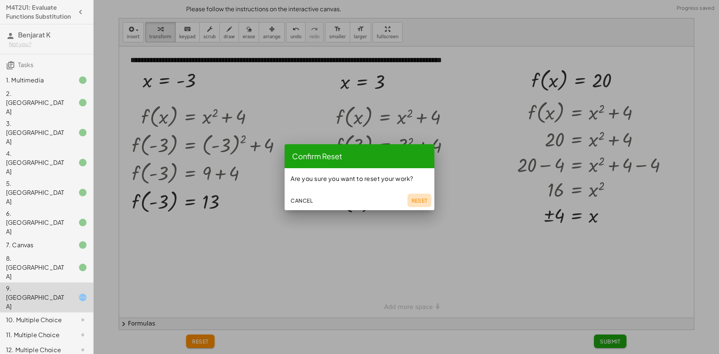
click at [412, 197] on span "Reset" at bounding box center [419, 200] width 16 height 7
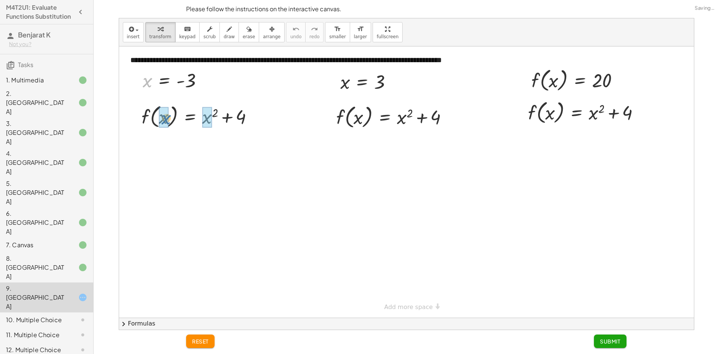
drag, startPoint x: 147, startPoint y: 83, endPoint x: 167, endPoint y: 121, distance: 42.9
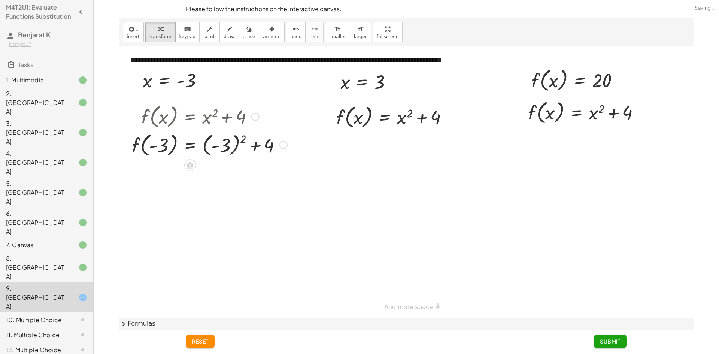
click at [227, 142] on div at bounding box center [209, 144] width 163 height 28
click at [225, 173] on div at bounding box center [209, 172] width 163 height 28
click at [212, 172] on div at bounding box center [209, 172] width 163 height 28
click at [219, 174] on div at bounding box center [209, 172] width 163 height 28
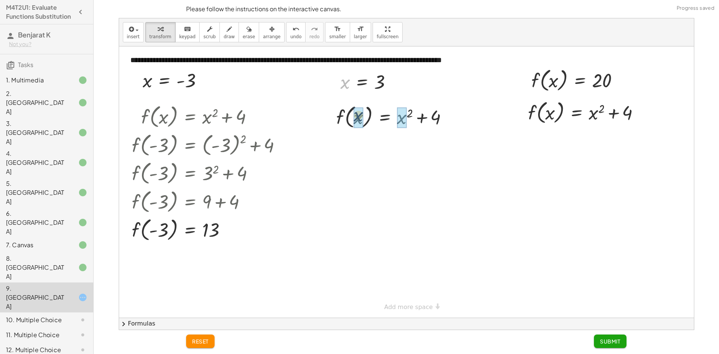
drag, startPoint x: 346, startPoint y: 88, endPoint x: 360, endPoint y: 123, distance: 37.8
click at [403, 138] on div at bounding box center [394, 145] width 127 height 28
click at [415, 145] on div at bounding box center [394, 145] width 126 height 28
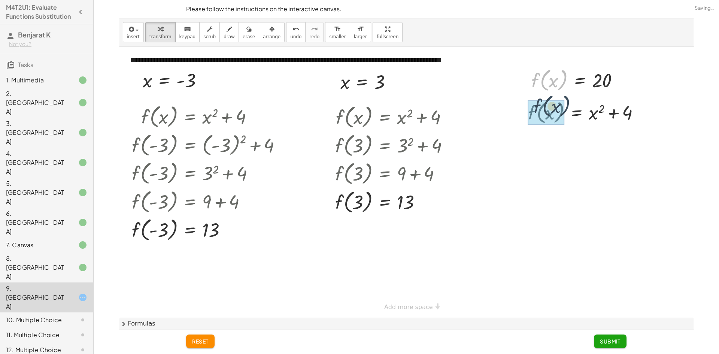
drag, startPoint x: 544, startPoint y: 86, endPoint x: 547, endPoint y: 114, distance: 27.9
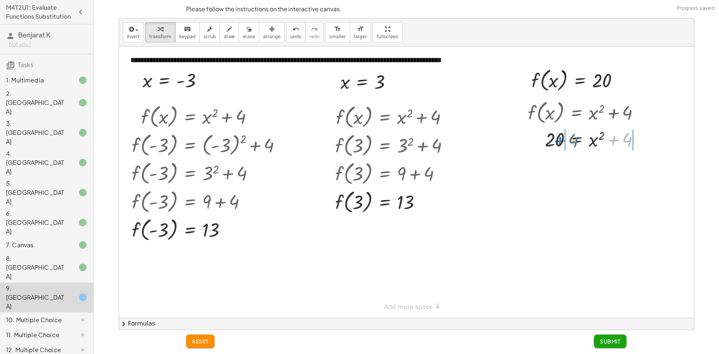
drag, startPoint x: 615, startPoint y: 140, endPoint x: 561, endPoint y: 141, distance: 53.9
click at [561, 141] on div at bounding box center [586, 138] width 125 height 25
click at [548, 164] on div at bounding box center [595, 164] width 164 height 25
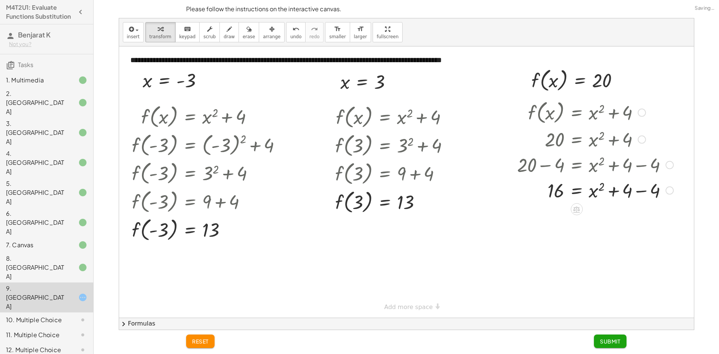
click at [641, 191] on div at bounding box center [595, 189] width 164 height 25
click at [608, 338] on span "Submit" at bounding box center [610, 341] width 21 height 7
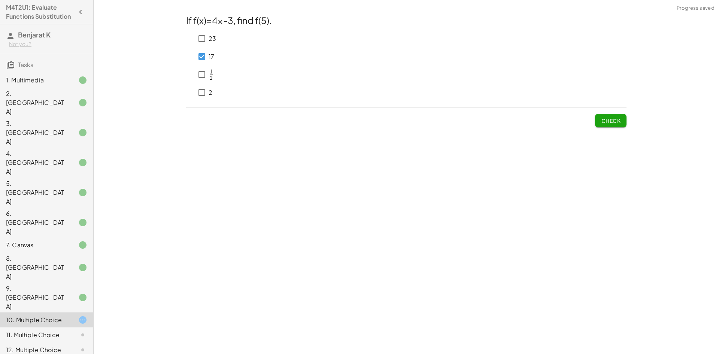
click at [600, 118] on button "Check" at bounding box center [610, 120] width 31 height 13
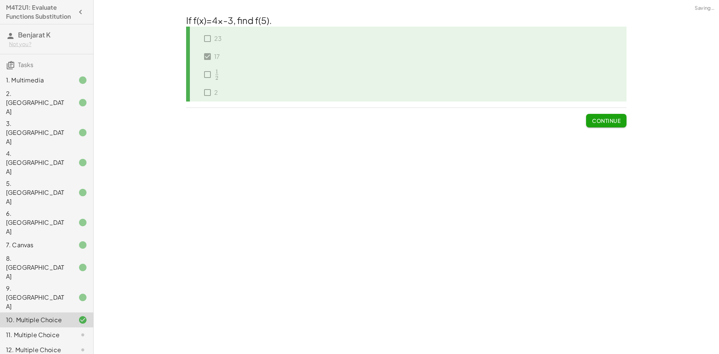
click at [619, 122] on span "Continue" at bounding box center [606, 120] width 28 height 7
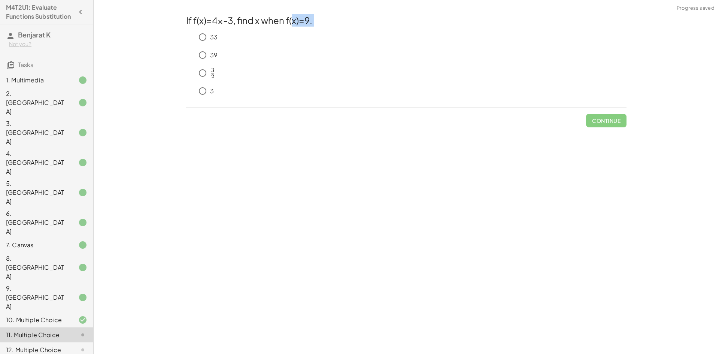
drag, startPoint x: 293, startPoint y: 24, endPoint x: 201, endPoint y: 26, distance: 92.5
click at [201, 26] on h2 "If f(x)=4x-3, find x when f(x)=9." at bounding box center [406, 20] width 440 height 13
click at [0, 0] on div "If f(x)=4x-3, find x when f(x)=9. 33 39 ﻿ 3 2 \frac{3}{2} 2 3 ​ ﻿ 3 Continue" at bounding box center [0, 0] width 0 height 0
click at [620, 119] on span "Check" at bounding box center [610, 120] width 19 height 7
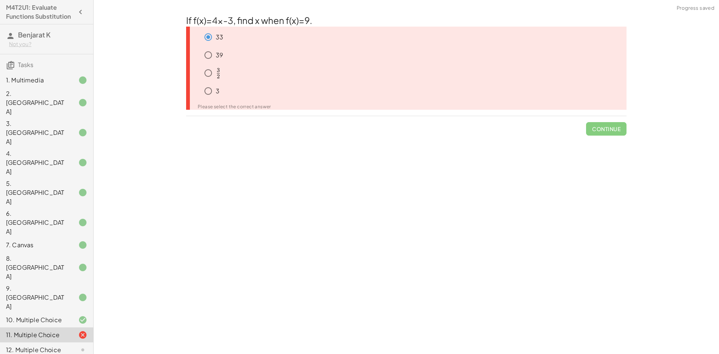
click at [618, 120] on span "Continue" at bounding box center [606, 125] width 40 height 19
click at [610, 133] on span "Continue" at bounding box center [606, 125] width 40 height 19
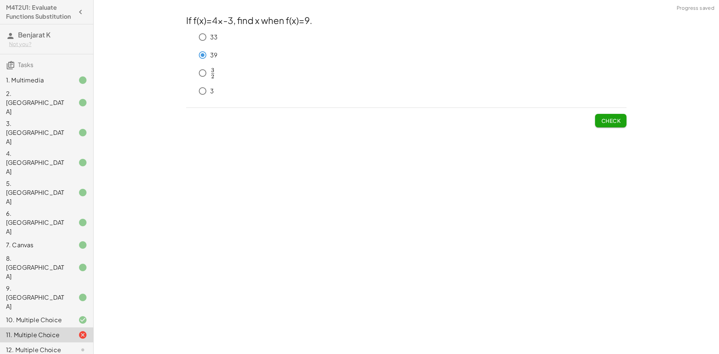
click at [606, 119] on span "Check" at bounding box center [610, 120] width 19 height 7
click at [614, 124] on span "Check" at bounding box center [610, 120] width 19 height 7
click at [598, 119] on button "Check" at bounding box center [610, 120] width 31 height 13
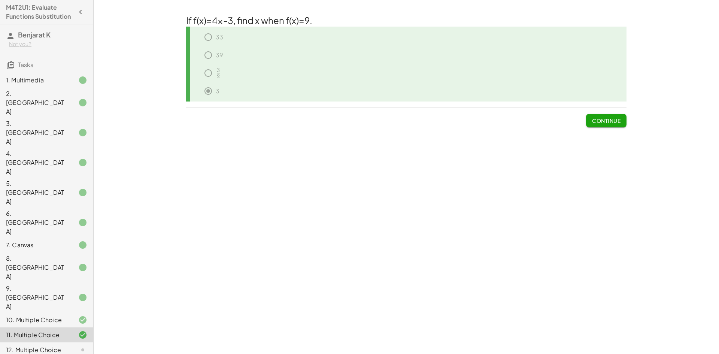
click at [166, 178] on div "**********" at bounding box center [406, 177] width 625 height 354
click at [48, 315] on div "10. Multiple Choice" at bounding box center [36, 319] width 60 height 9
click at [49, 327] on div "9. [GEOGRAPHIC_DATA]" at bounding box center [46, 334] width 93 height 15
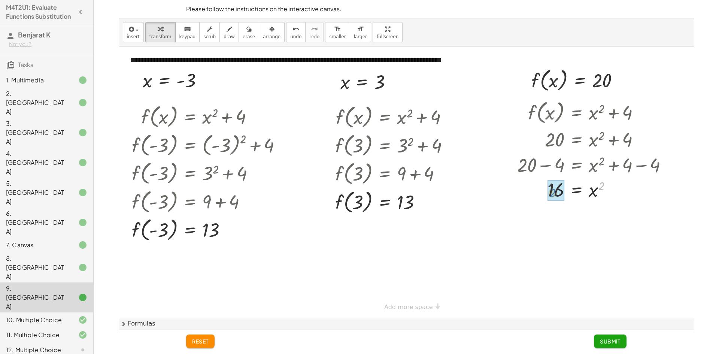
drag, startPoint x: 603, startPoint y: 187, endPoint x: 554, endPoint y: 194, distance: 49.2
click at [542, 219] on div at bounding box center [595, 215] width 164 height 27
click at [198, 344] on span "reset" at bounding box center [200, 341] width 16 height 7
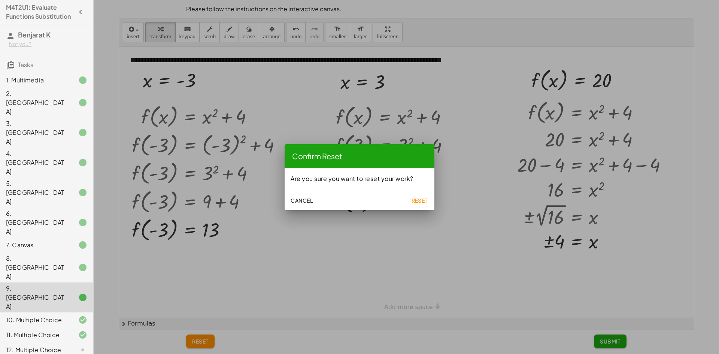
click at [422, 200] on span "Reset" at bounding box center [419, 200] width 16 height 7
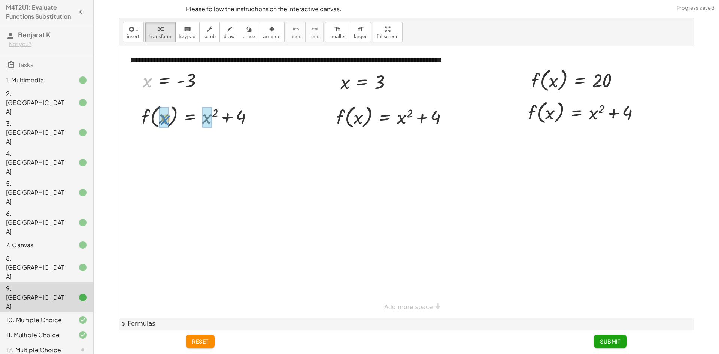
drag, startPoint x: 146, startPoint y: 85, endPoint x: 169, endPoint y: 121, distance: 42.9
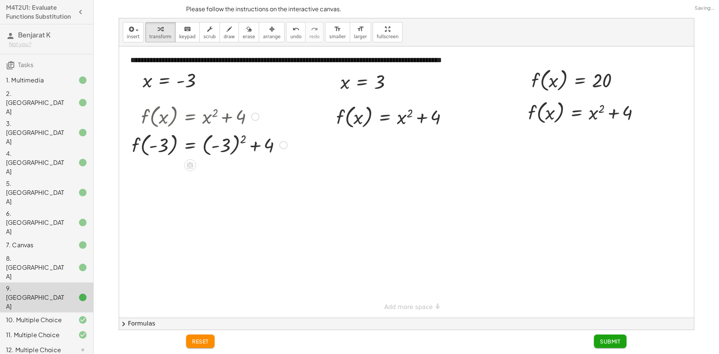
click at [239, 140] on div at bounding box center [209, 144] width 163 height 28
click at [216, 173] on div at bounding box center [209, 172] width 163 height 28
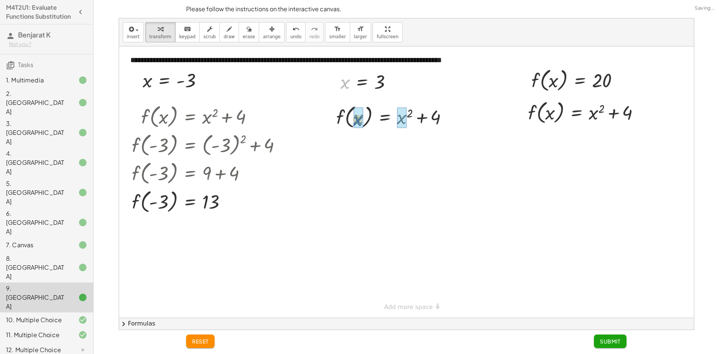
drag, startPoint x: 348, startPoint y: 86, endPoint x: 361, endPoint y: 124, distance: 40.5
click at [403, 140] on div at bounding box center [394, 145] width 127 height 28
click at [414, 145] on div at bounding box center [394, 145] width 126 height 28
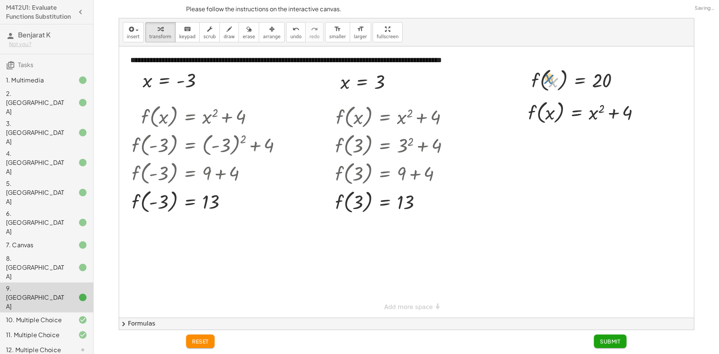
drag, startPoint x: 553, startPoint y: 86, endPoint x: 555, endPoint y: 81, distance: 5.2
click at [552, 79] on div at bounding box center [578, 80] width 101 height 28
drag, startPoint x: 543, startPoint y: 86, endPoint x: 539, endPoint y: 116, distance: 30.2
click at [616, 139] on div at bounding box center [586, 138] width 125 height 25
drag, startPoint x: 615, startPoint y: 139, endPoint x: 558, endPoint y: 139, distance: 56.2
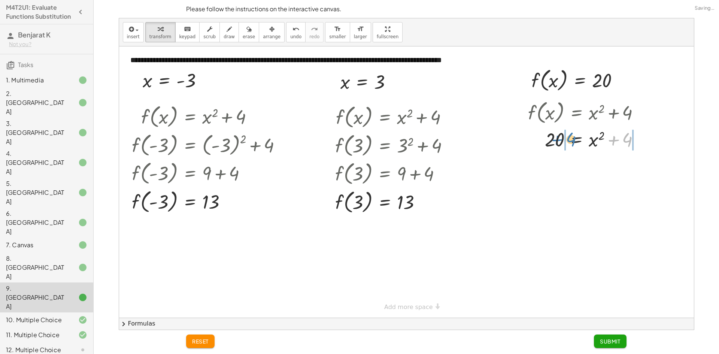
click at [558, 139] on div at bounding box center [586, 138] width 125 height 25
click at [545, 167] on div at bounding box center [595, 164] width 164 height 25
click at [609, 167] on div at bounding box center [600, 164] width 153 height 25
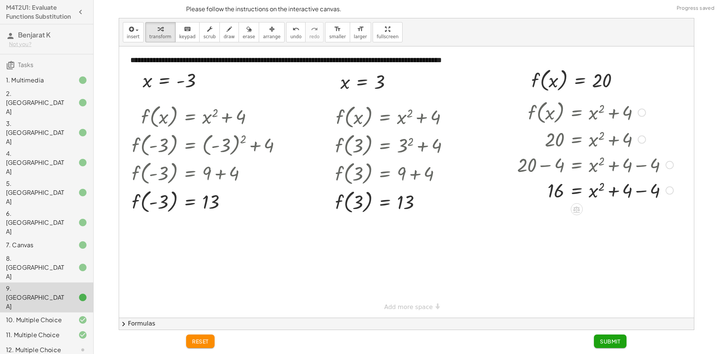
click at [642, 191] on div at bounding box center [595, 189] width 164 height 25
drag, startPoint x: 601, startPoint y: 190, endPoint x: 563, endPoint y: 197, distance: 38.1
click at [616, 342] on span "Submit" at bounding box center [610, 341] width 21 height 7
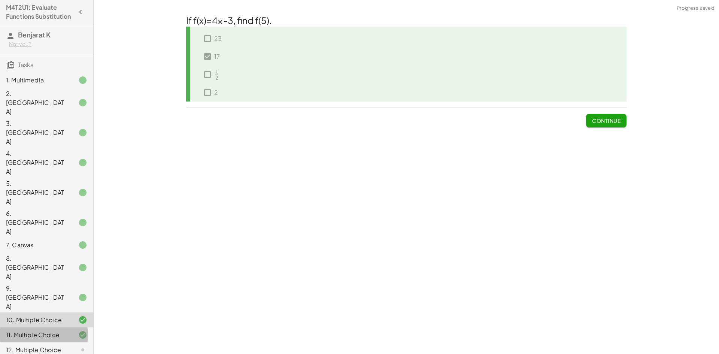
click at [58, 330] on div "11. Multiple Choice" at bounding box center [36, 334] width 60 height 9
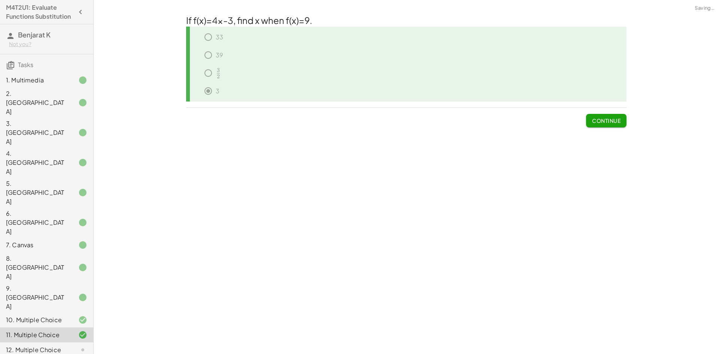
click at [55, 345] on div "12. Multiple Choice" at bounding box center [36, 349] width 60 height 9
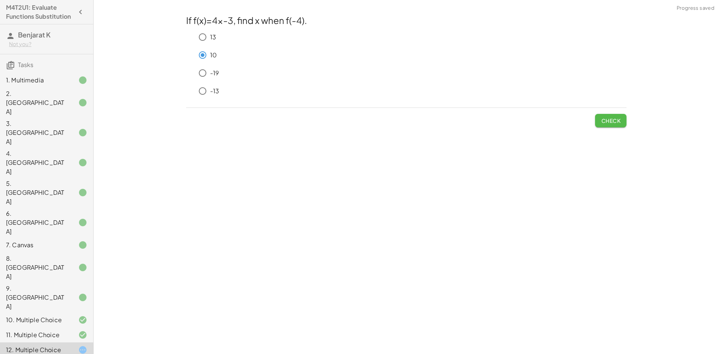
click at [613, 118] on span "Check" at bounding box center [610, 120] width 19 height 7
click at [610, 119] on span "Check" at bounding box center [610, 120] width 19 height 7
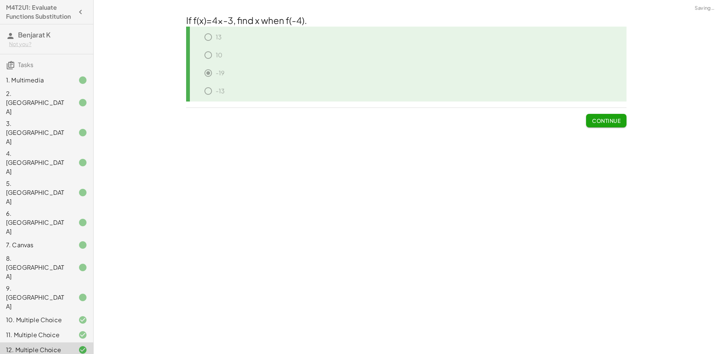
drag, startPoint x: 79, startPoint y: 275, endPoint x: 84, endPoint y: 268, distance: 8.4
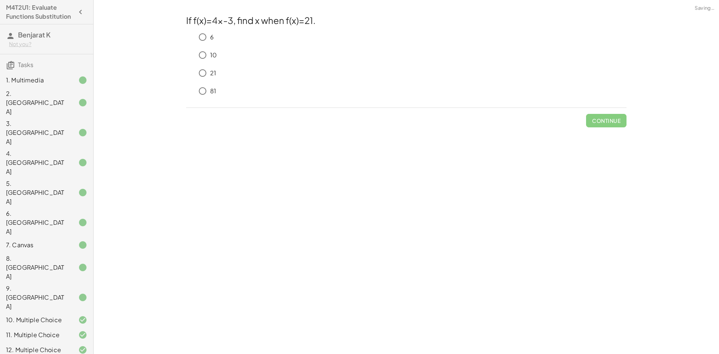
click at [194, 33] on icon at bounding box center [190, 34] width 9 height 9
click at [618, 125] on button "Check" at bounding box center [610, 120] width 31 height 13
click at [203, 57] on div "10" at bounding box center [406, 57] width 440 height 18
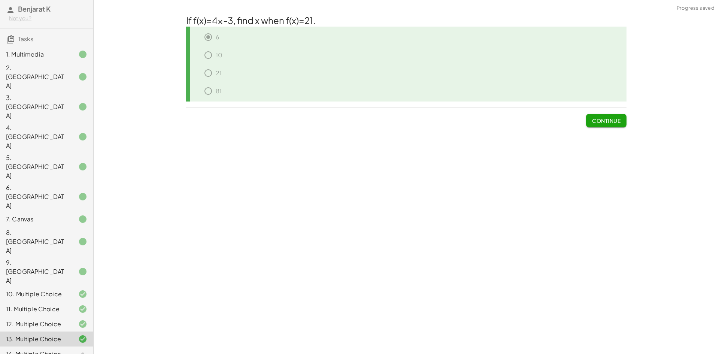
scroll to position [37, 0]
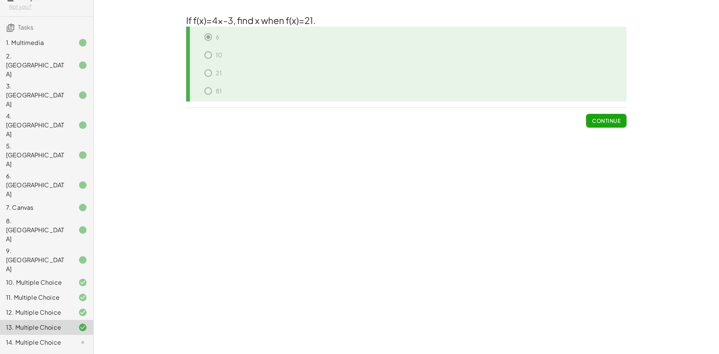
click at [613, 119] on span "Continue" at bounding box center [606, 120] width 28 height 7
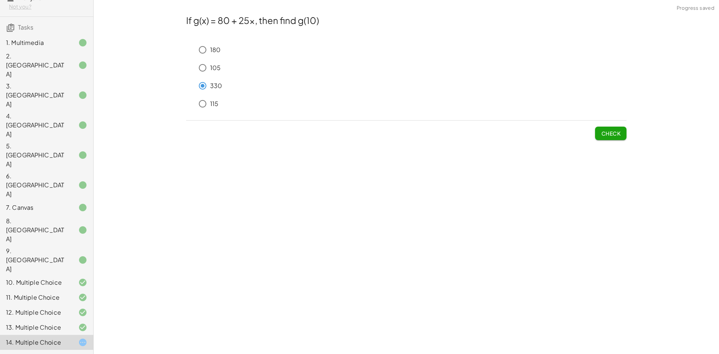
click at [601, 130] on button "Check" at bounding box center [610, 133] width 31 height 13
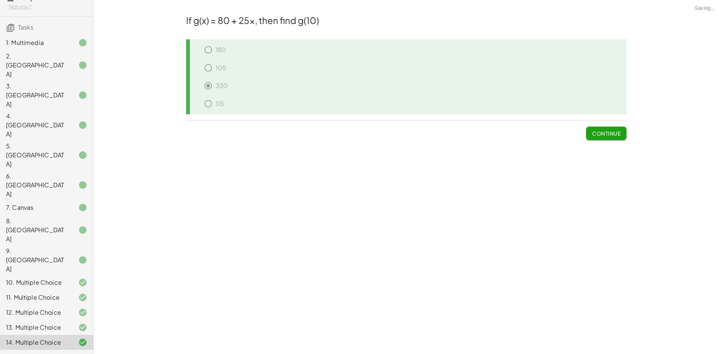
click at [47, 353] on div "15. Multiple Choice" at bounding box center [36, 357] width 60 height 9
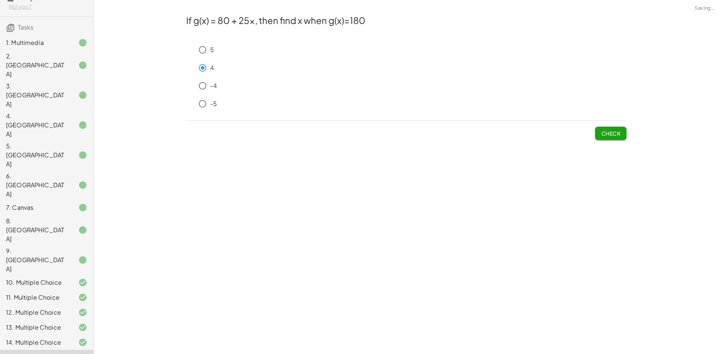
click at [605, 130] on button "Check" at bounding box center [610, 133] width 31 height 13
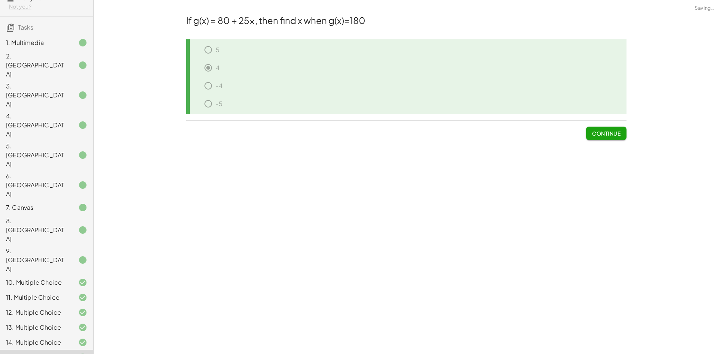
drag, startPoint x: 52, startPoint y: 280, endPoint x: 73, endPoint y: 263, distance: 27.7
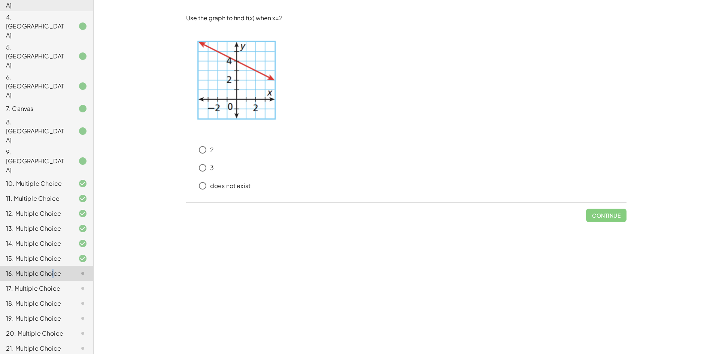
scroll to position [141, 0]
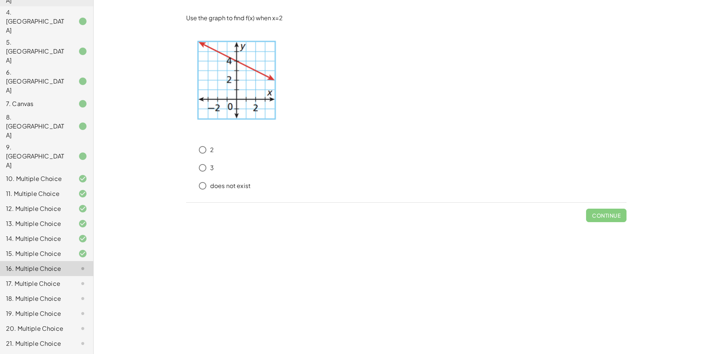
click at [168, 229] on div "**********" at bounding box center [406, 177] width 625 height 354
click at [600, 213] on button "Check" at bounding box center [610, 215] width 31 height 13
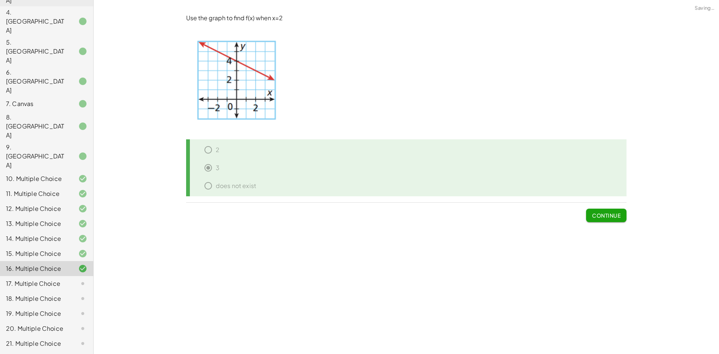
click at [66, 279] on div at bounding box center [76, 283] width 21 height 9
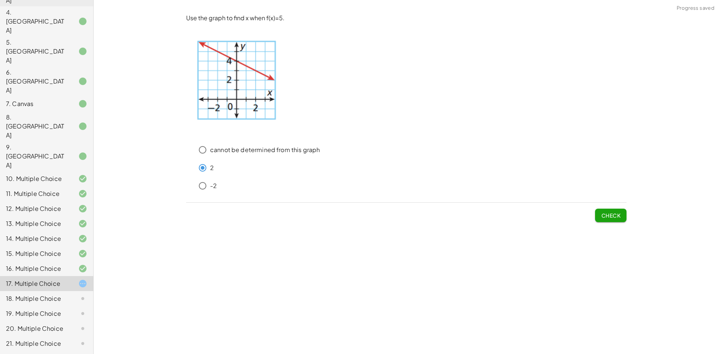
click at [609, 219] on button "Check" at bounding box center [610, 215] width 31 height 13
click at [616, 219] on button "Check" at bounding box center [610, 215] width 31 height 13
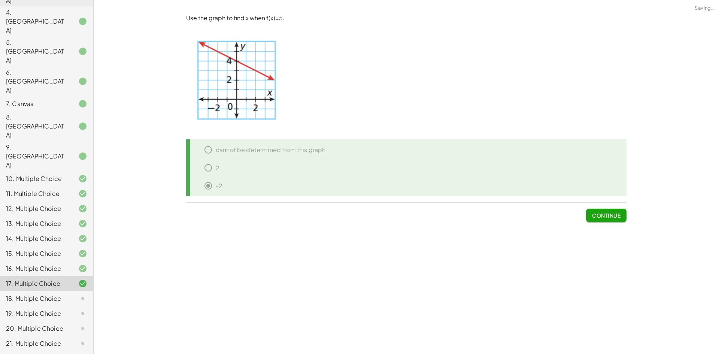
click at [78, 294] on icon at bounding box center [82, 298] width 9 height 9
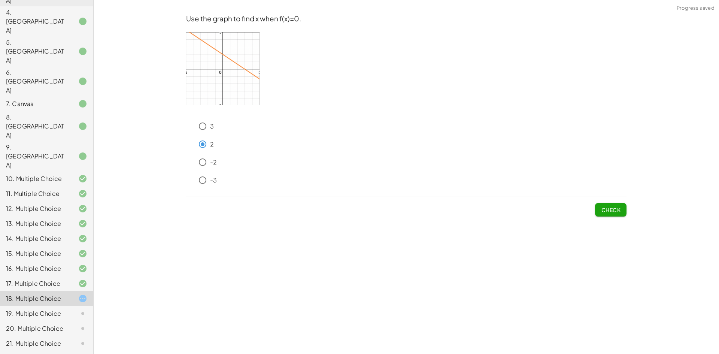
click at [601, 208] on span "Check" at bounding box center [610, 209] width 19 height 7
click at [599, 209] on button "Check" at bounding box center [610, 209] width 31 height 13
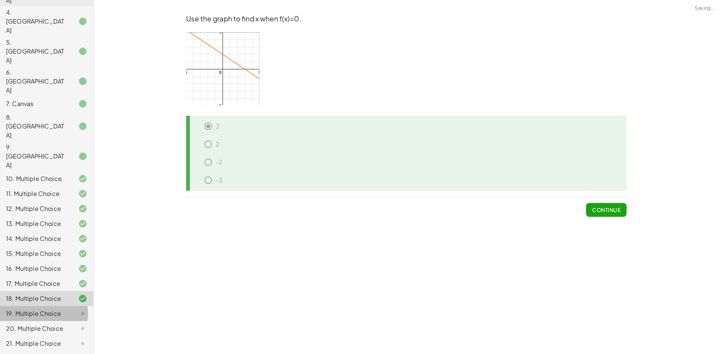
click at [78, 309] on icon at bounding box center [82, 313] width 9 height 9
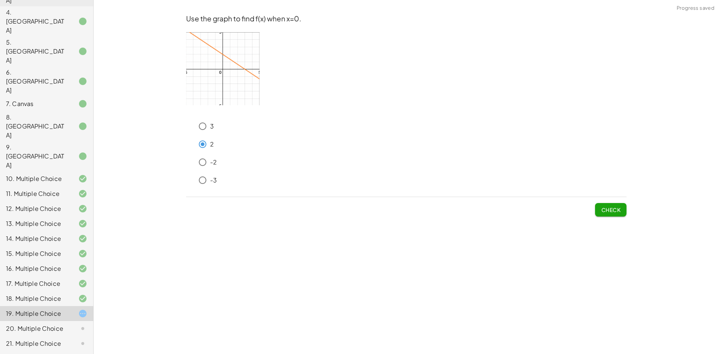
click at [601, 213] on button "Check" at bounding box center [610, 209] width 31 height 13
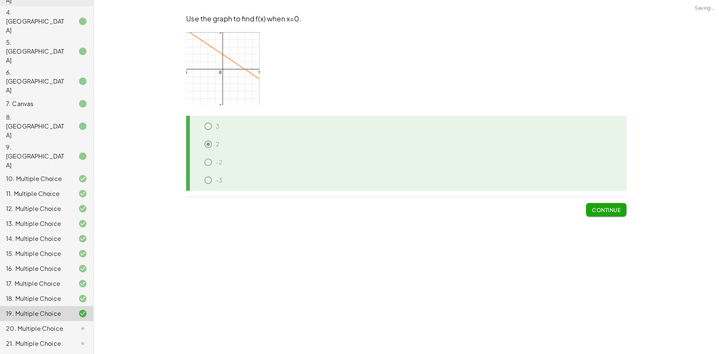
click at [77, 351] on div "20. Multiple Choice" at bounding box center [46, 358] width 93 height 15
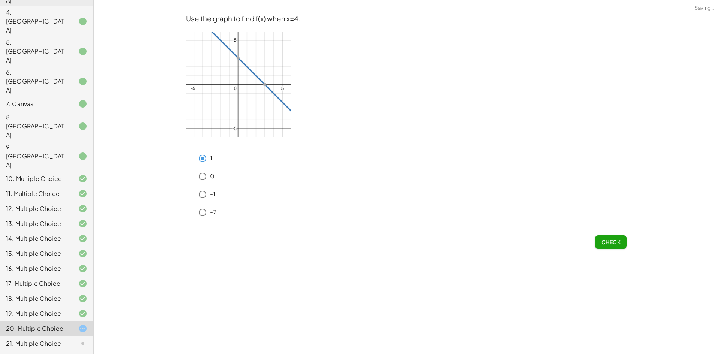
click at [603, 239] on span "Check" at bounding box center [610, 242] width 19 height 7
click at [609, 243] on span "Check" at bounding box center [610, 242] width 19 height 7
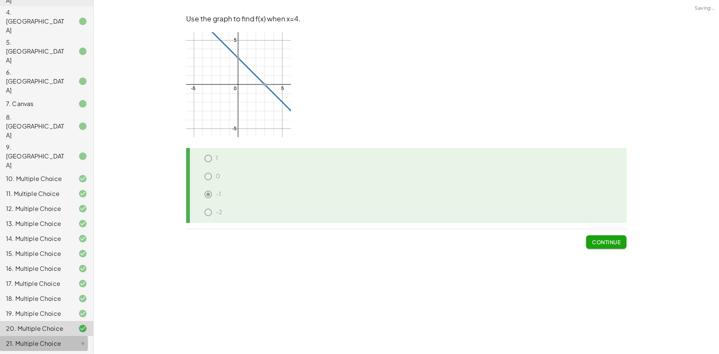
click at [49, 339] on div "21. Multiple Choice" at bounding box center [36, 343] width 60 height 9
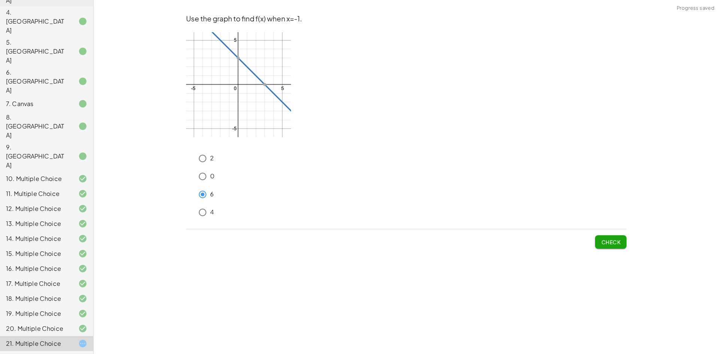
click at [604, 239] on span "Check" at bounding box center [610, 242] width 19 height 7
click at [616, 247] on button "Check" at bounding box center [610, 241] width 31 height 13
click at [609, 244] on span "Check" at bounding box center [610, 242] width 19 height 7
drag, startPoint x: 592, startPoint y: 242, endPoint x: 609, endPoint y: 244, distance: 17.3
click at [601, 243] on div "Check" at bounding box center [406, 238] width 440 height 19
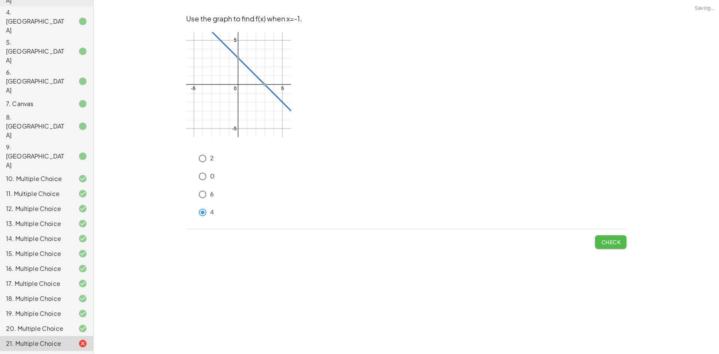
click at [609, 244] on span "Check" at bounding box center [610, 242] width 19 height 7
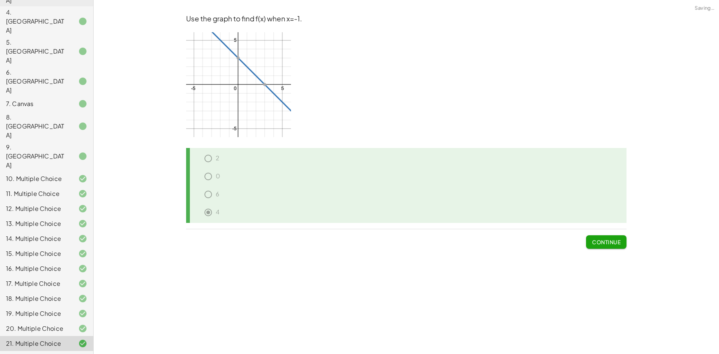
click at [49, 354] on div "22. Multiple Choice" at bounding box center [36, 358] width 60 height 9
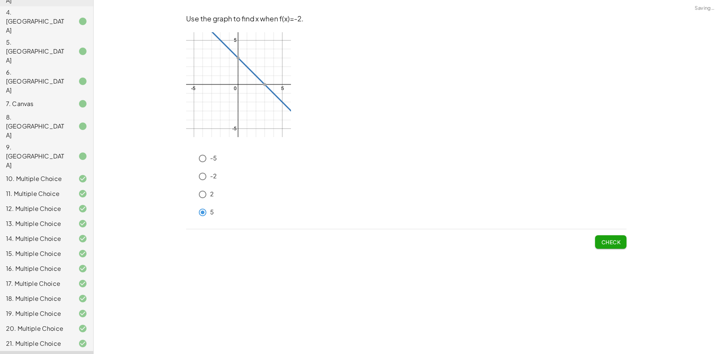
click at [598, 240] on button "Check" at bounding box center [610, 241] width 31 height 13
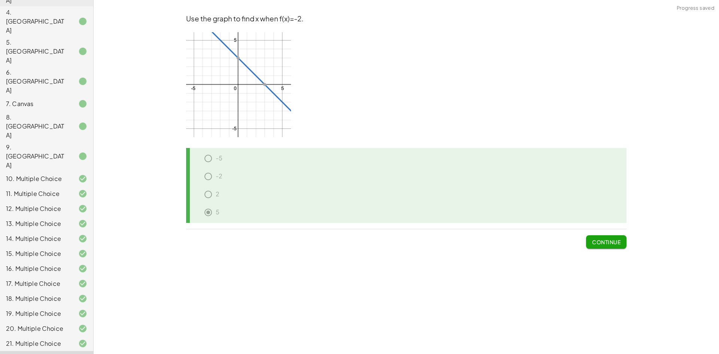
click at [610, 240] on span "Continue" at bounding box center [606, 242] width 28 height 7
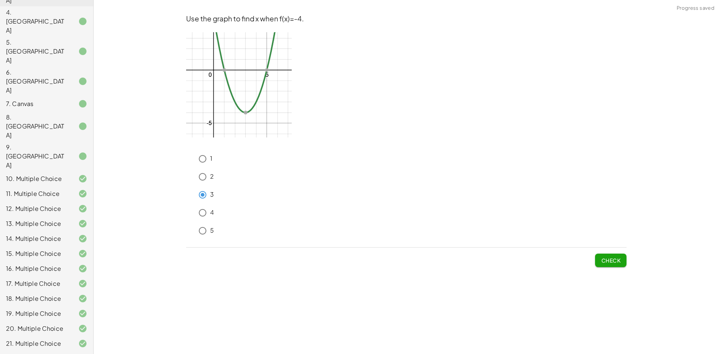
click at [608, 261] on span "Check" at bounding box center [610, 260] width 19 height 7
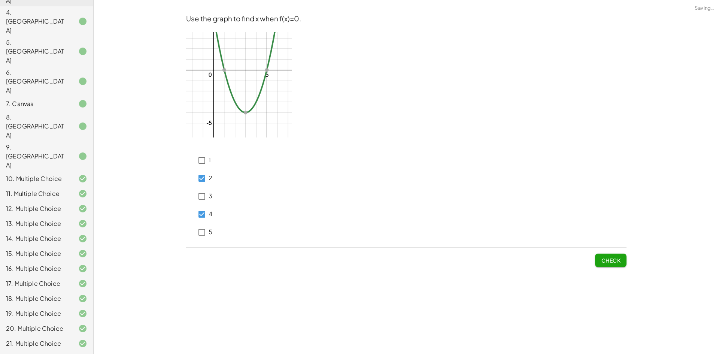
click at [609, 257] on span "Check" at bounding box center [610, 260] width 19 height 7
drag, startPoint x: 616, startPoint y: 264, endPoint x: 608, endPoint y: 264, distance: 7.5
click at [615, 264] on button "Check" at bounding box center [610, 260] width 31 height 13
click at [621, 258] on button "Check" at bounding box center [610, 260] width 31 height 13
click at [615, 265] on button "Check" at bounding box center [610, 260] width 31 height 13
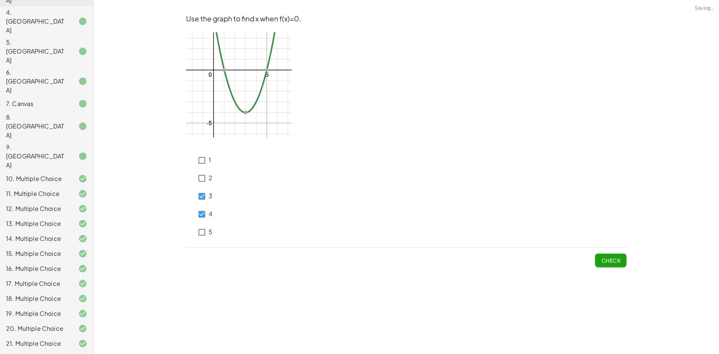
click at [604, 261] on span "Check" at bounding box center [610, 260] width 19 height 7
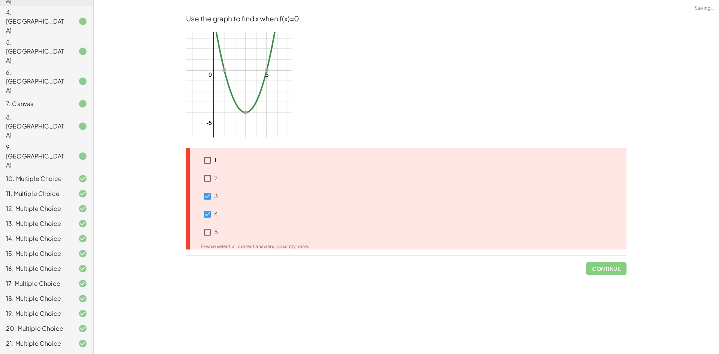
click at [203, 206] on div "4" at bounding box center [209, 214] width 17 height 18
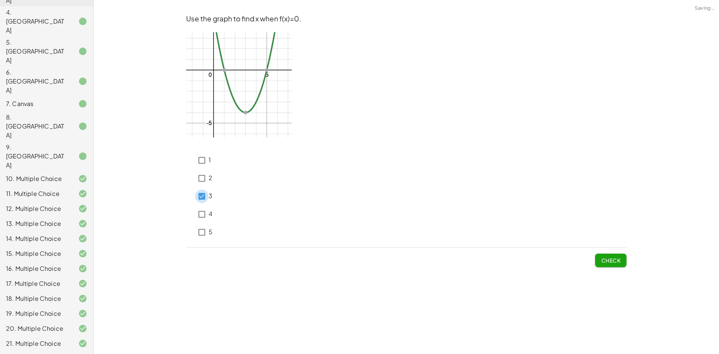
click at [200, 167] on div "1" at bounding box center [203, 160] width 16 height 18
click at [607, 262] on span "Check" at bounding box center [610, 260] width 19 height 7
drag, startPoint x: 609, startPoint y: 268, endPoint x: 578, endPoint y: 266, distance: 30.8
click at [0, 0] on div "Use the graph to find x when f(x)=0. 1 2 3 4 5 Check" at bounding box center [0, 0] width 0 height 0
click at [607, 251] on span "Check" at bounding box center [610, 257] width 31 height 19
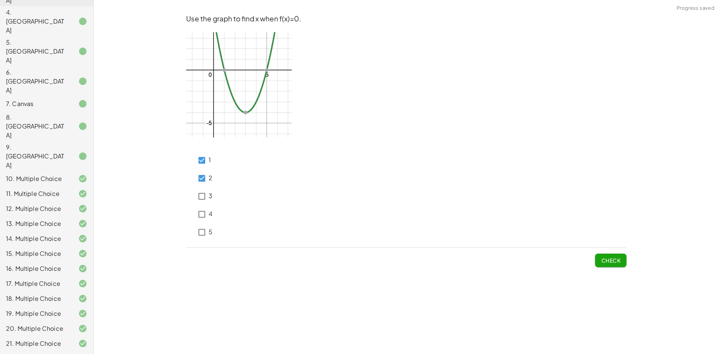
click at [601, 257] on span "Check" at bounding box center [610, 260] width 19 height 7
drag, startPoint x: 583, startPoint y: 251, endPoint x: 626, endPoint y: 268, distance: 46.5
click at [589, 255] on div "Check" at bounding box center [406, 257] width 440 height 19
click at [606, 262] on span "Check" at bounding box center [610, 260] width 19 height 7
click at [602, 261] on span "Check" at bounding box center [610, 260] width 19 height 7
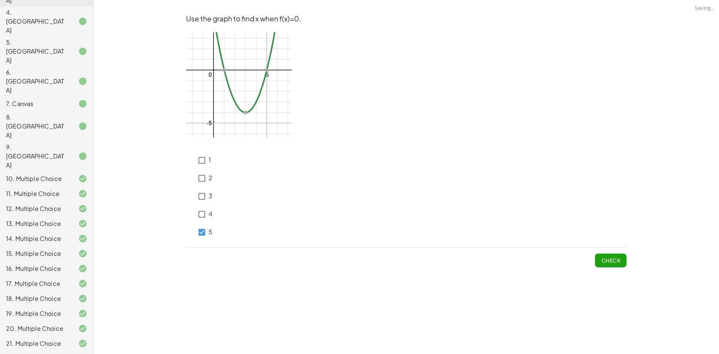
click at [600, 260] on button "Check" at bounding box center [610, 260] width 31 height 13
click at [617, 260] on span "Check" at bounding box center [610, 260] width 19 height 7
click at [615, 257] on span "Check" at bounding box center [610, 260] width 19 height 7
click at [615, 264] on button "Check" at bounding box center [610, 260] width 31 height 13
click at [598, 258] on button "Check" at bounding box center [610, 260] width 31 height 13
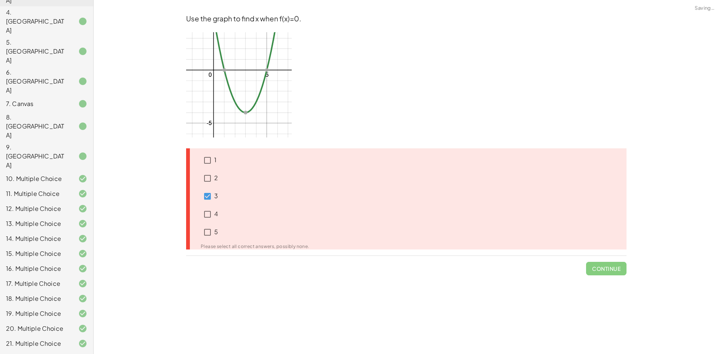
click at [600, 260] on span "Continue" at bounding box center [606, 265] width 40 height 19
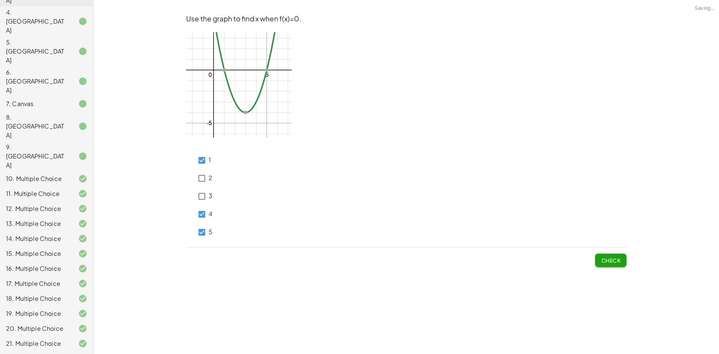
click at [607, 262] on span "Check" at bounding box center [610, 260] width 19 height 7
click at [209, 211] on p "4" at bounding box center [211, 214] width 4 height 9
click at [194, 182] on div "2" at bounding box center [199, 178] width 26 height 18
click at [613, 266] on button "Check" at bounding box center [610, 260] width 31 height 13
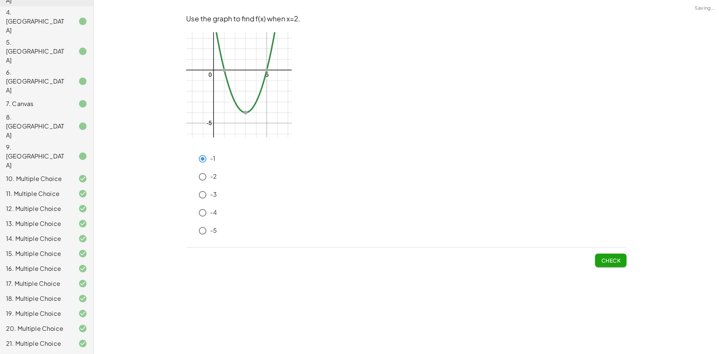
click at [603, 263] on span "Check" at bounding box center [610, 260] width 19 height 7
click at [613, 263] on span "Check" at bounding box center [610, 260] width 19 height 7
click at [608, 267] on div "Use the graph to find f(x) when x=2. -1 -2 -3 -4 -5 Check" at bounding box center [406, 140] width 449 height 262
click at [606, 261] on span "Check" at bounding box center [610, 260] width 19 height 7
click at [611, 257] on span "Check" at bounding box center [610, 260] width 19 height 7
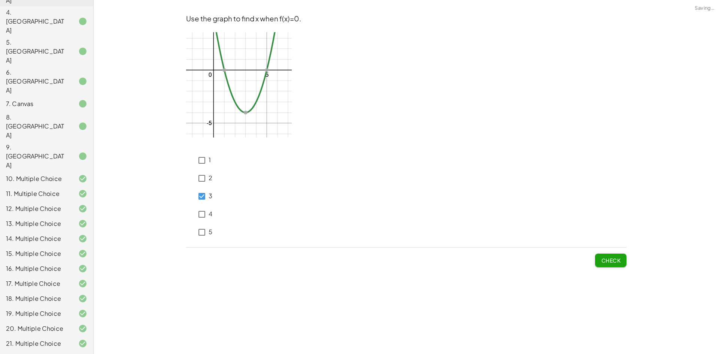
click at [203, 188] on div "3" at bounding box center [203, 196] width 17 height 18
click at [192, 234] on div "5" at bounding box center [199, 232] width 26 height 18
click at [610, 257] on span "Check" at bounding box center [610, 260] width 19 height 7
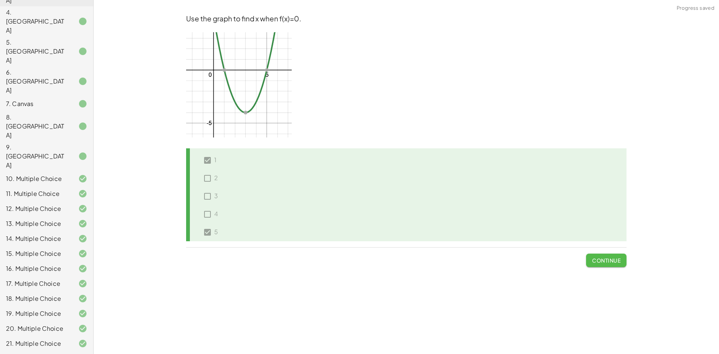
click at [608, 260] on span "Continue" at bounding box center [606, 260] width 28 height 7
click at [612, 255] on button "Continue" at bounding box center [606, 260] width 40 height 13
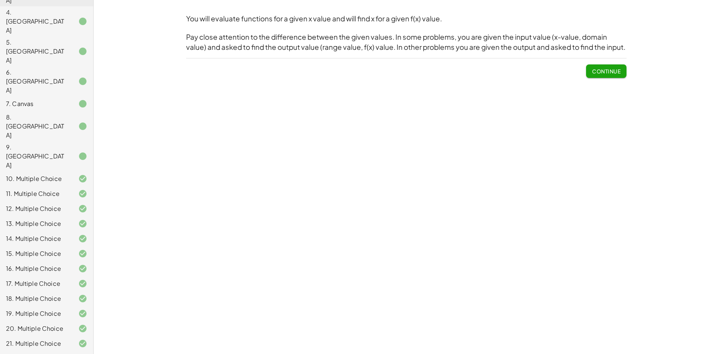
click at [38, 174] on div "10. Multiple Choice" at bounding box center [36, 178] width 60 height 9
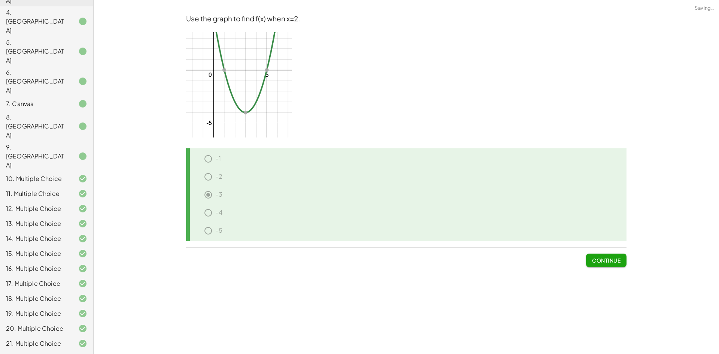
click at [269, 328] on div "You will evaluate functions for a given x value and will find x for a given f(x…" at bounding box center [406, 177] width 625 height 354
click at [611, 260] on span "Continue" at bounding box center [606, 260] width 28 height 7
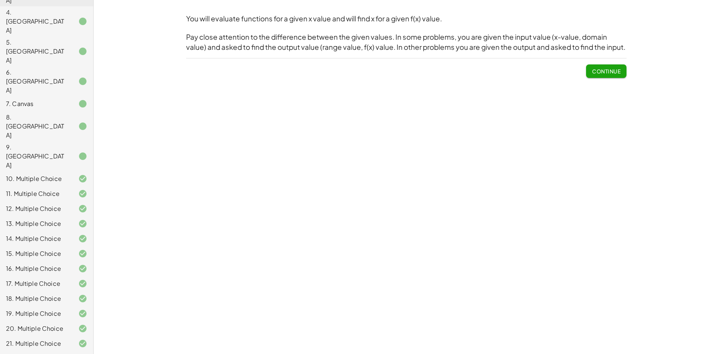
click at [609, 71] on span "Continue" at bounding box center [606, 71] width 28 height 7
